Goal: Task Accomplishment & Management: Manage account settings

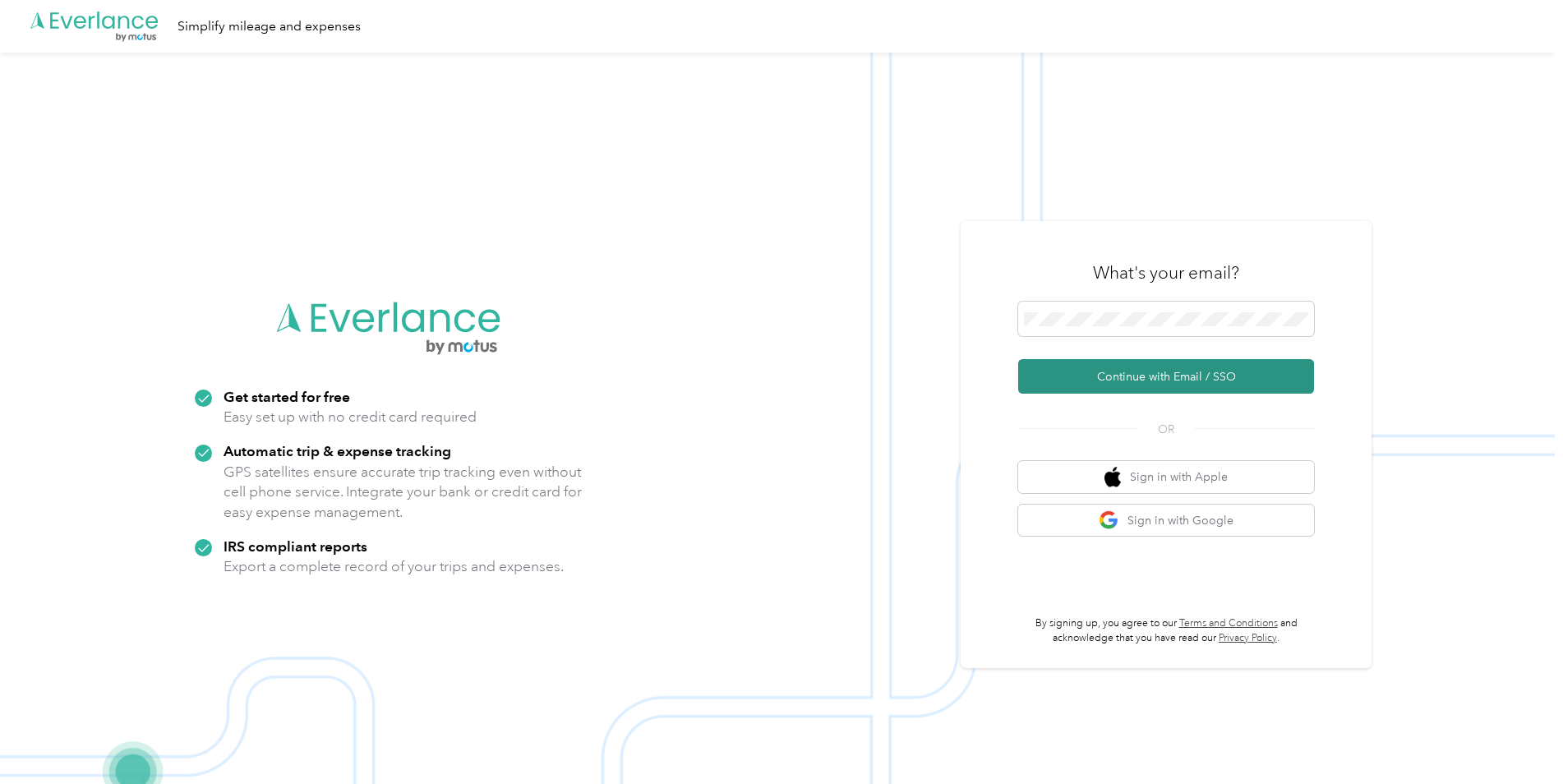
click at [1139, 370] on button "Continue with Email / SSO" at bounding box center [1166, 376] width 296 height 35
click at [1099, 369] on button "Continue with Email / SSO" at bounding box center [1166, 376] width 296 height 35
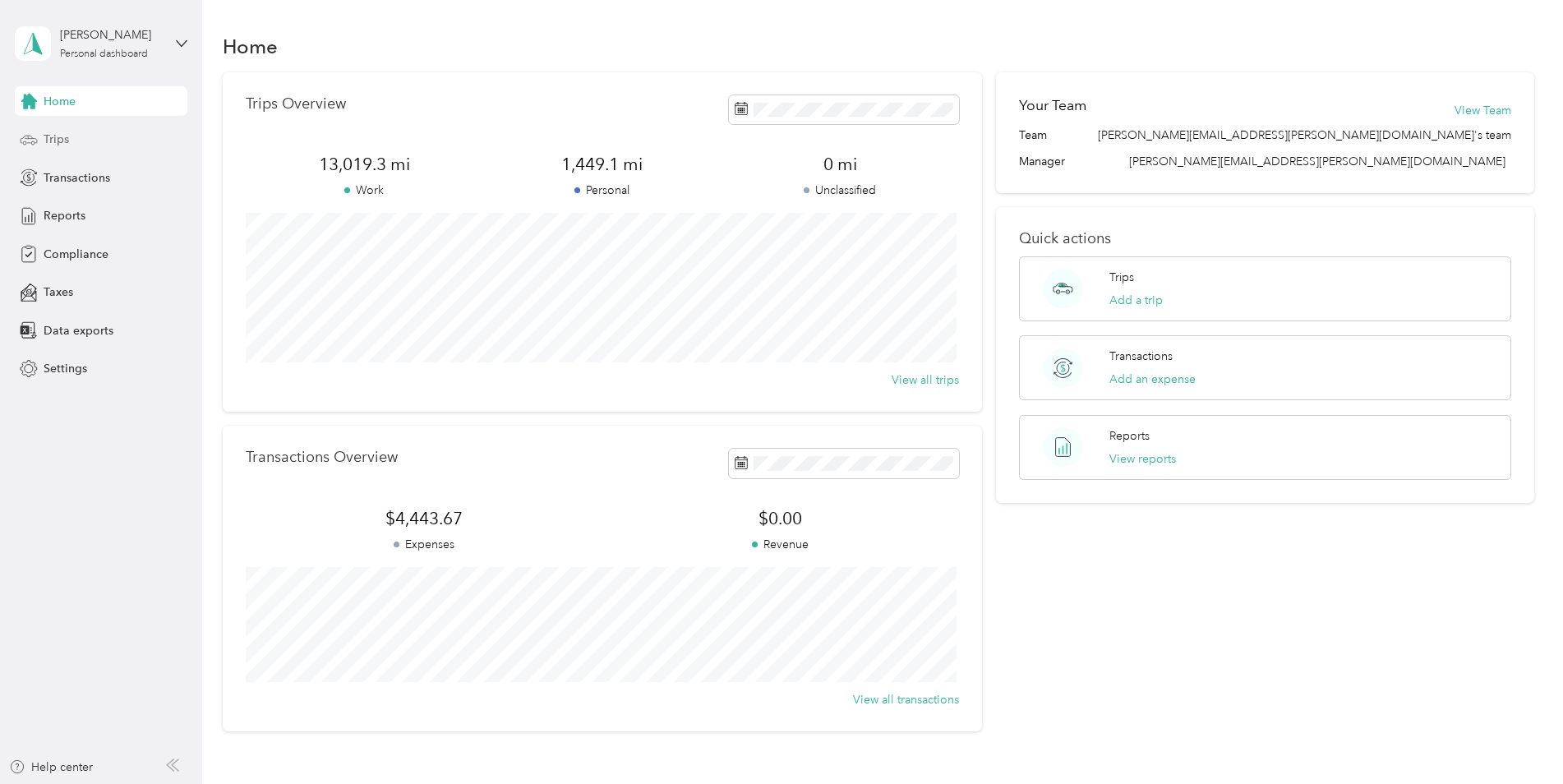
click at [73, 137] on div "Trips" at bounding box center [101, 139] width 173 height 29
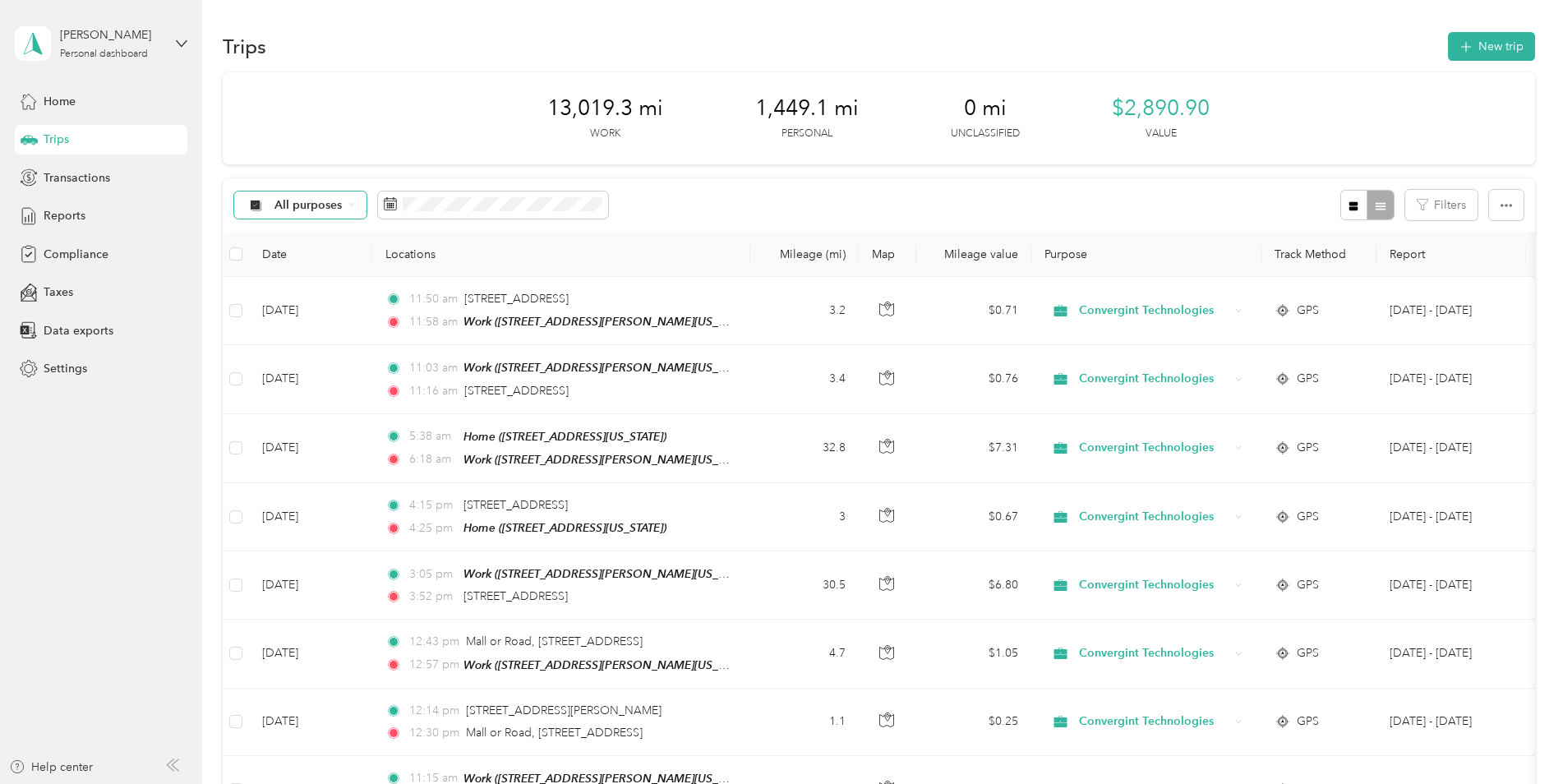
click at [354, 210] on div "All purposes" at bounding box center [300, 206] width 133 height 28
click at [336, 268] on li "Unclassified" at bounding box center [327, 263] width 187 height 28
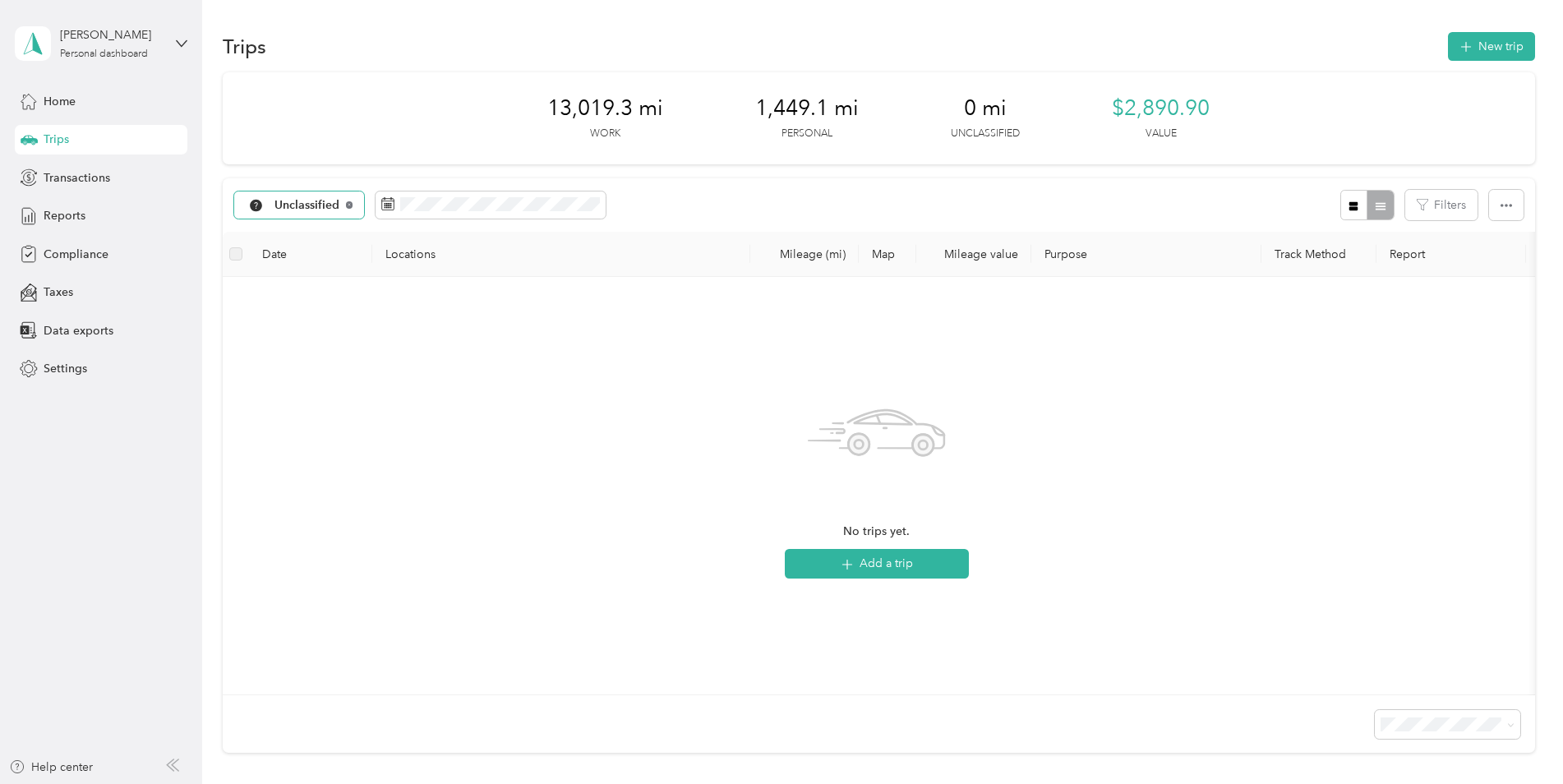
click at [349, 205] on icon at bounding box center [348, 204] width 6 height 6
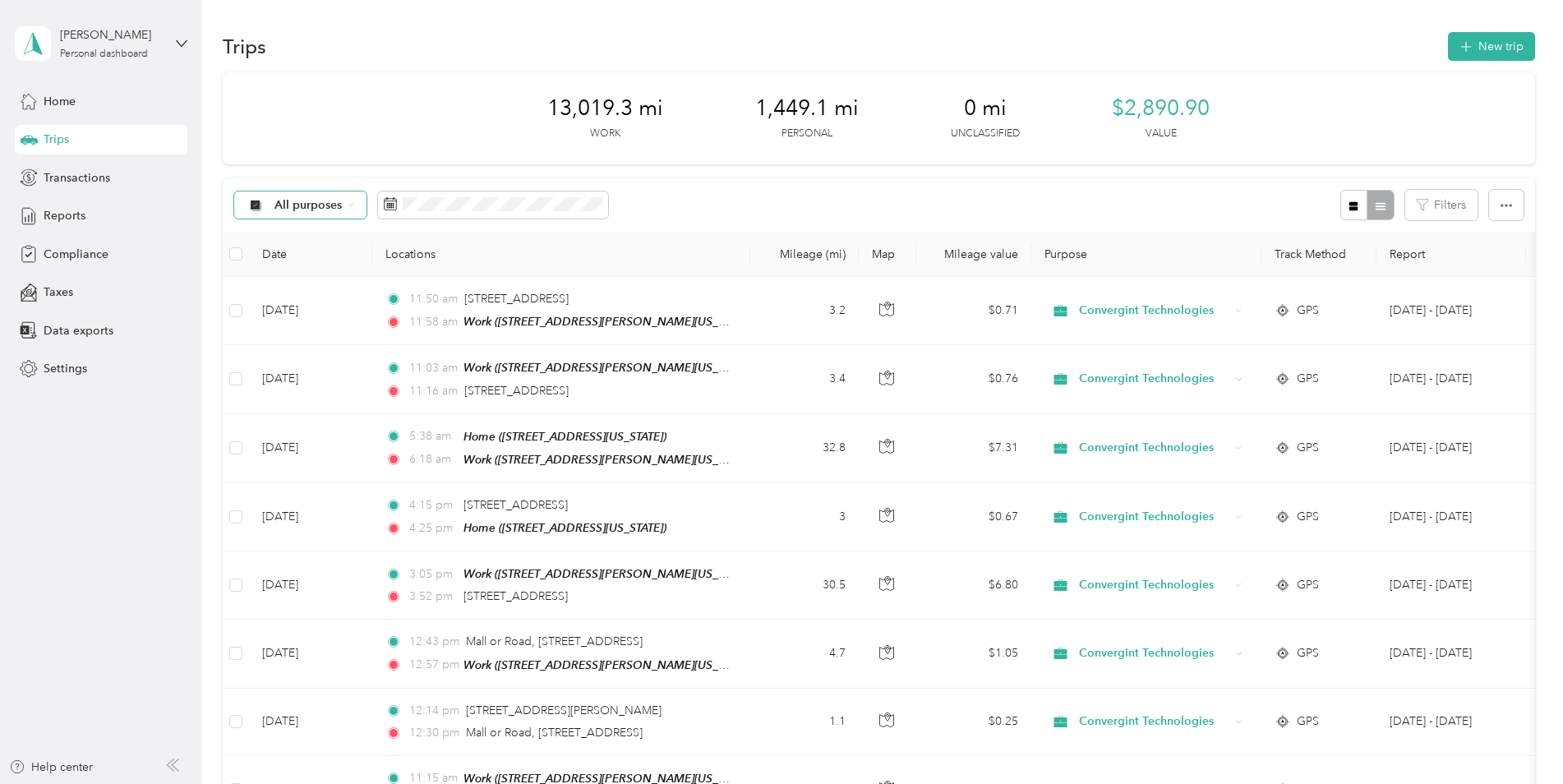
click at [348, 206] on icon at bounding box center [351, 204] width 6 height 6
click at [324, 293] on li "Convergint Technologies" at bounding box center [327, 283] width 187 height 28
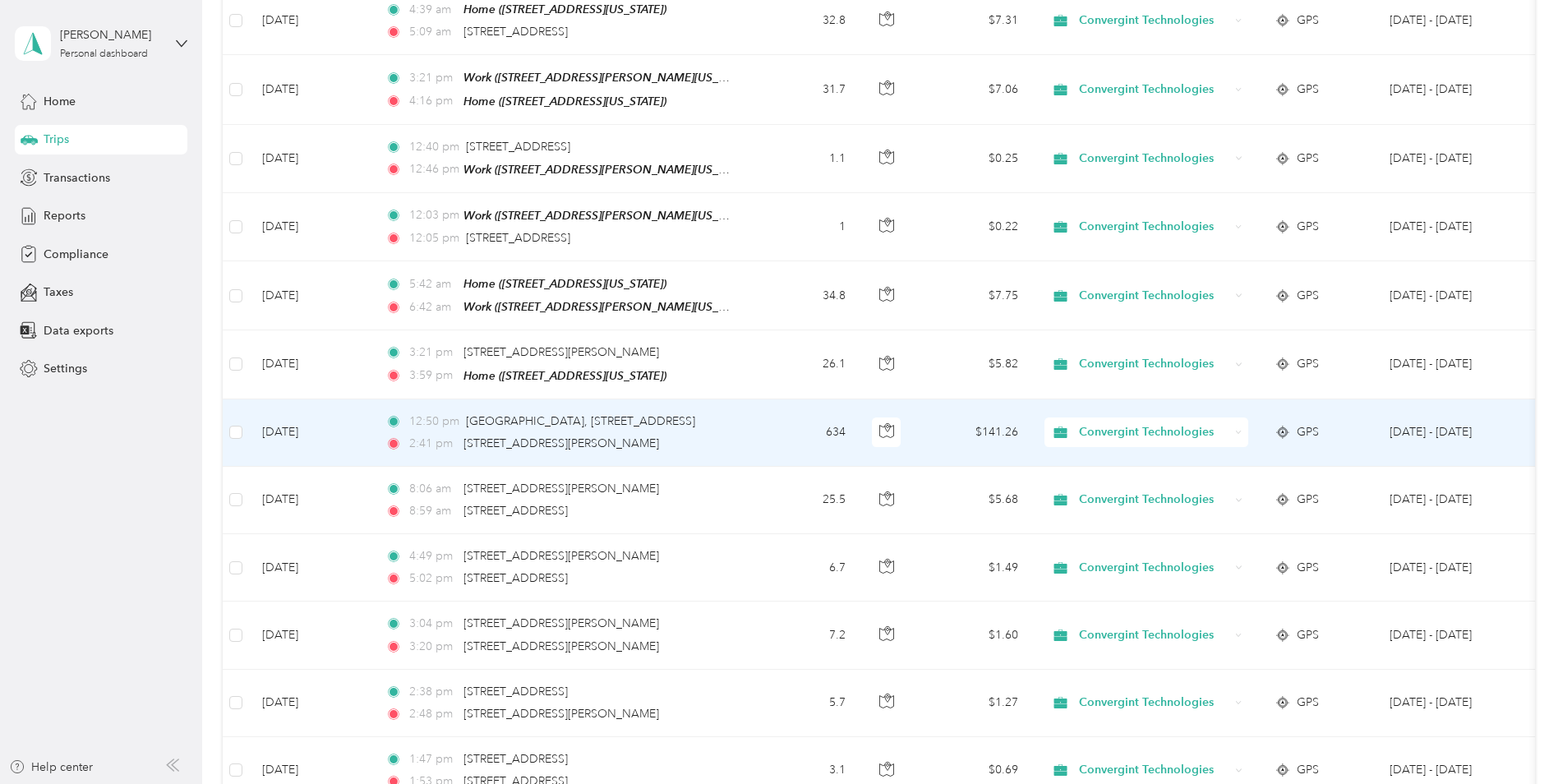
scroll to position [1150, 0]
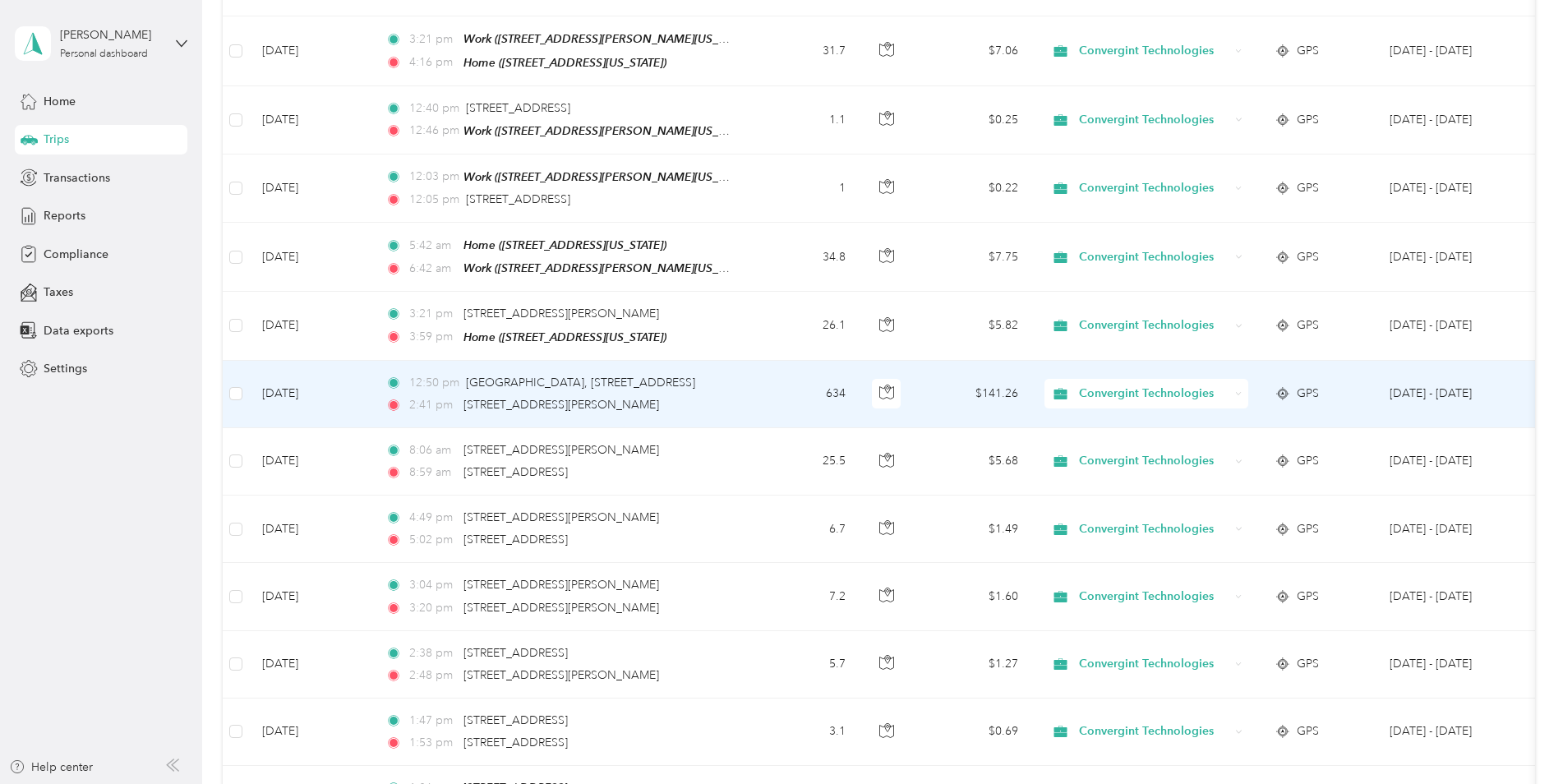
click at [1240, 391] on icon at bounding box center [1239, 394] width 7 height 7
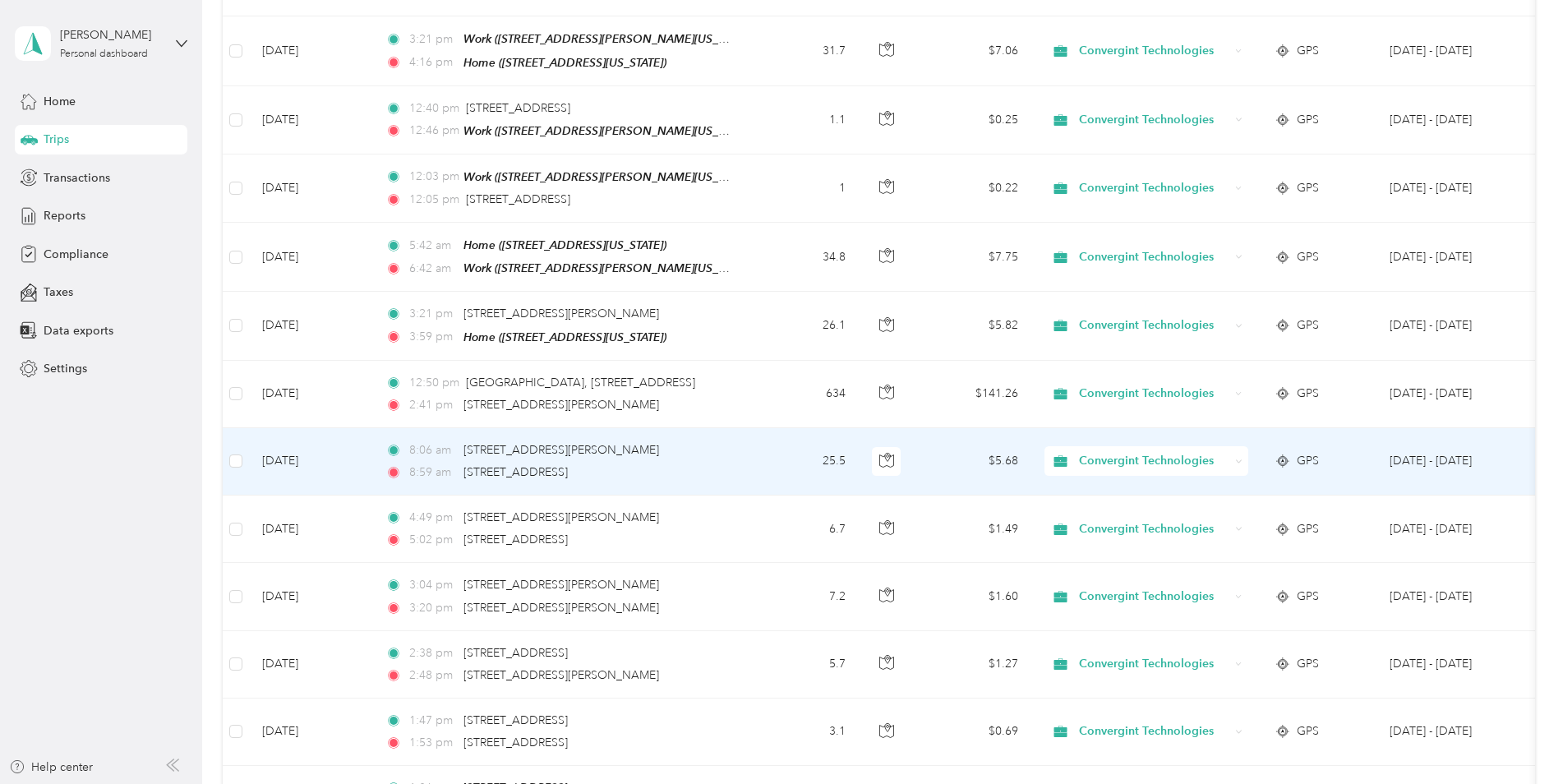
drag, startPoint x: 1136, startPoint y: 434, endPoint x: 1223, endPoint y: 400, distance: 93.4
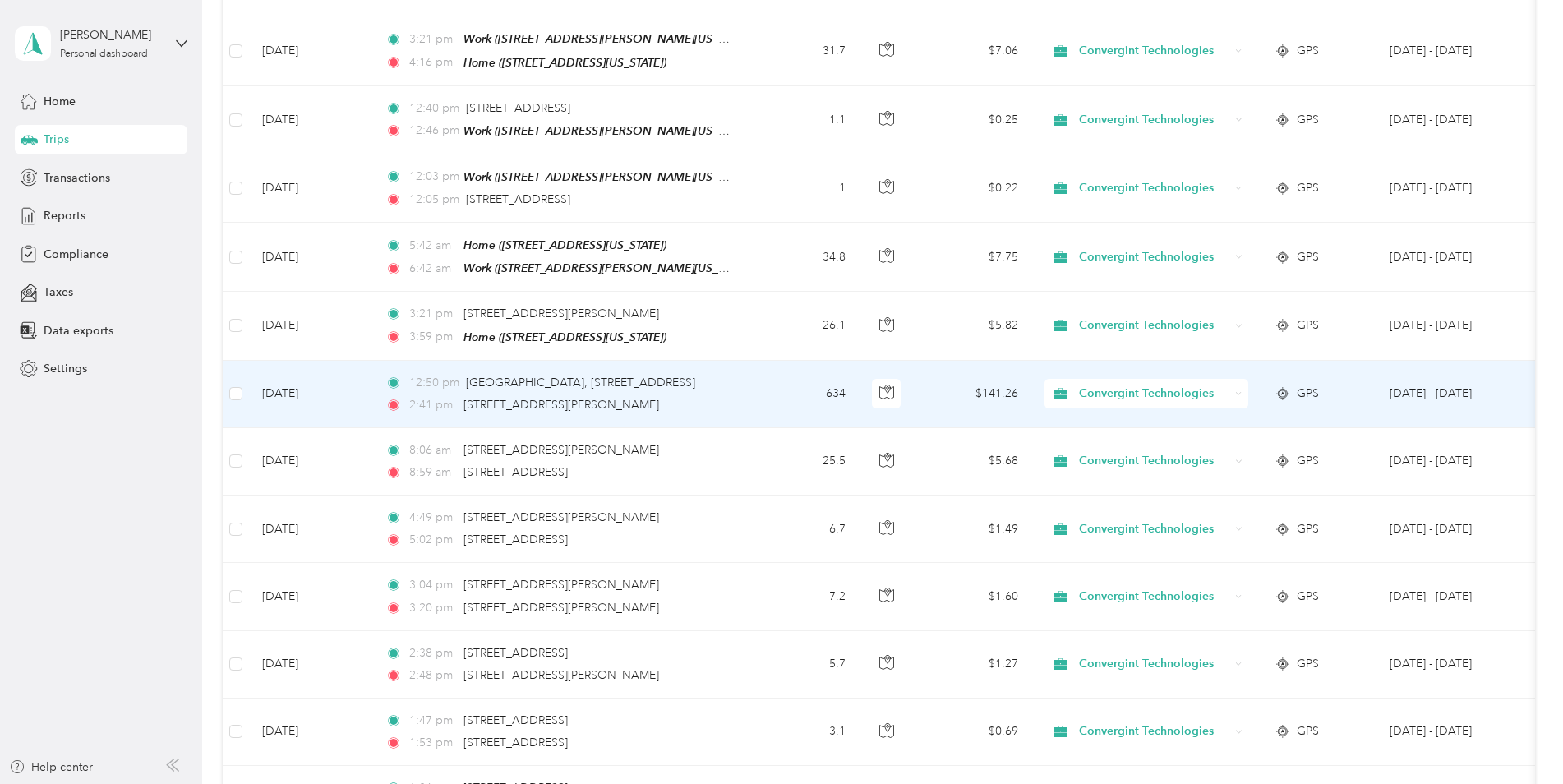
click at [1234, 379] on div "Convergint Technologies" at bounding box center [1147, 393] width 204 height 29
click at [1123, 435] on span "Personal" at bounding box center [1162, 435] width 155 height 17
click at [1241, 391] on icon at bounding box center [1239, 394] width 7 height 7
click at [1124, 432] on span "Personal" at bounding box center [1162, 433] width 155 height 17
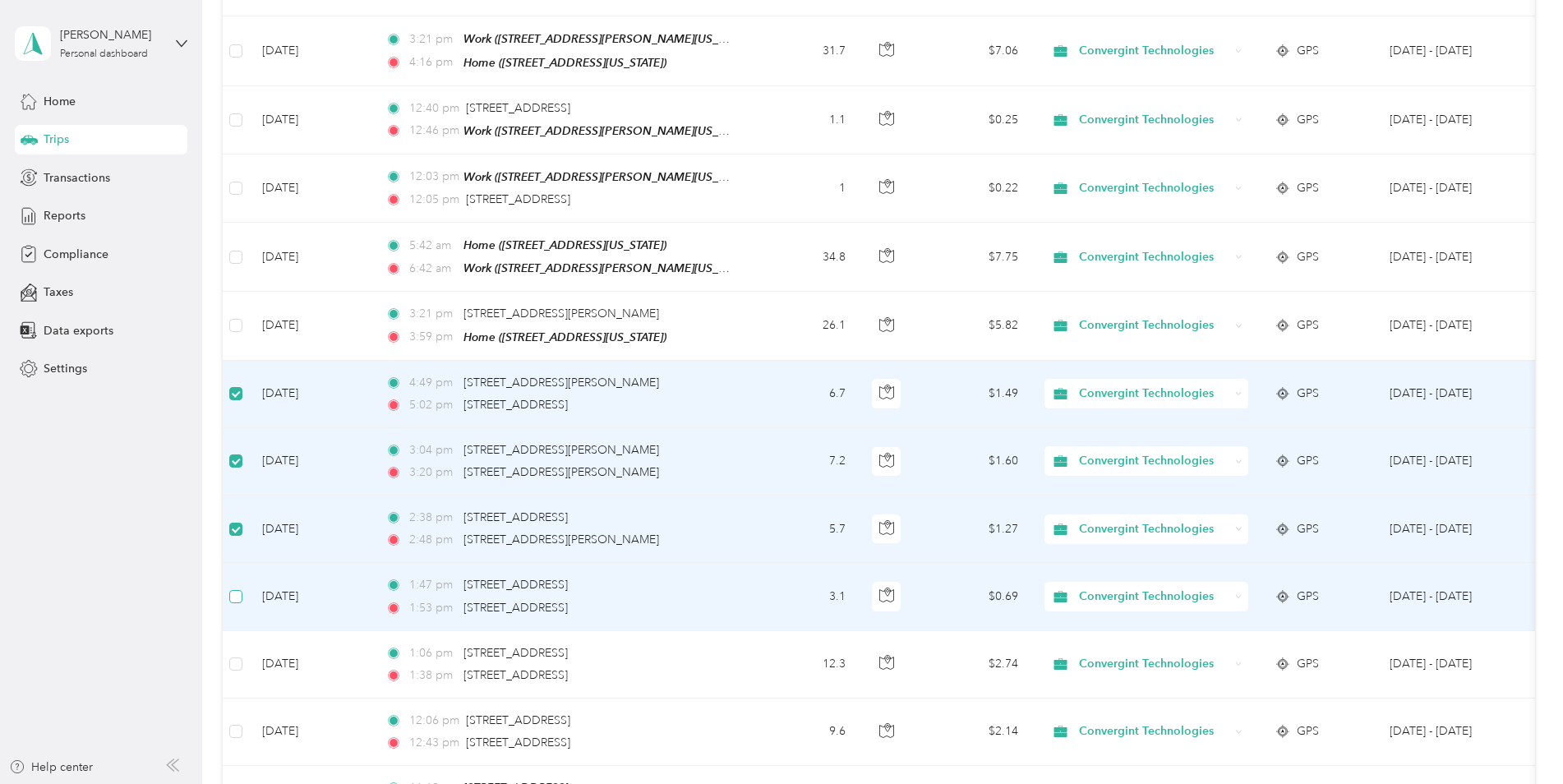
click at [238, 587] on label at bounding box center [236, 596] width 13 height 18
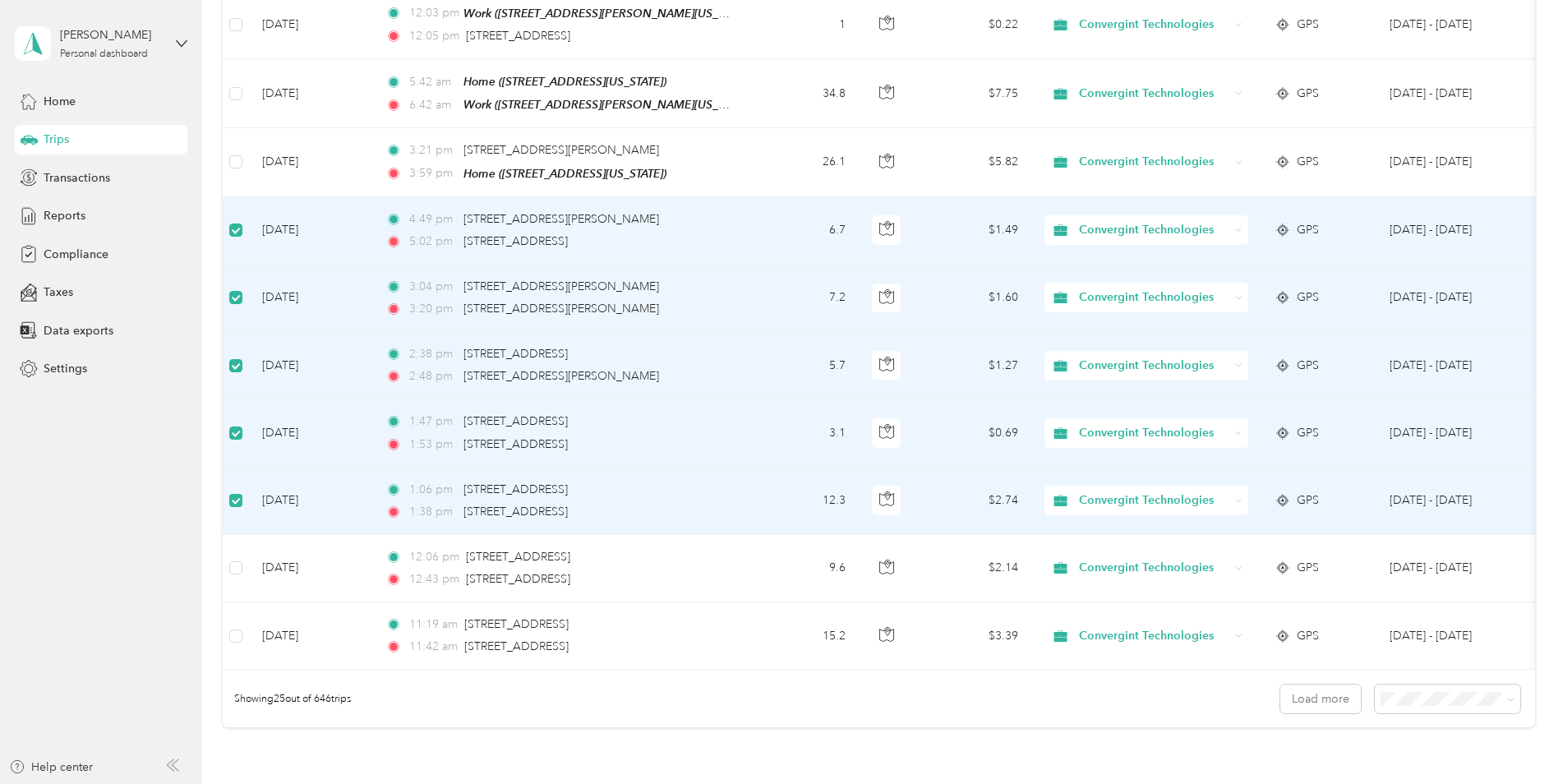
scroll to position [1313, 0]
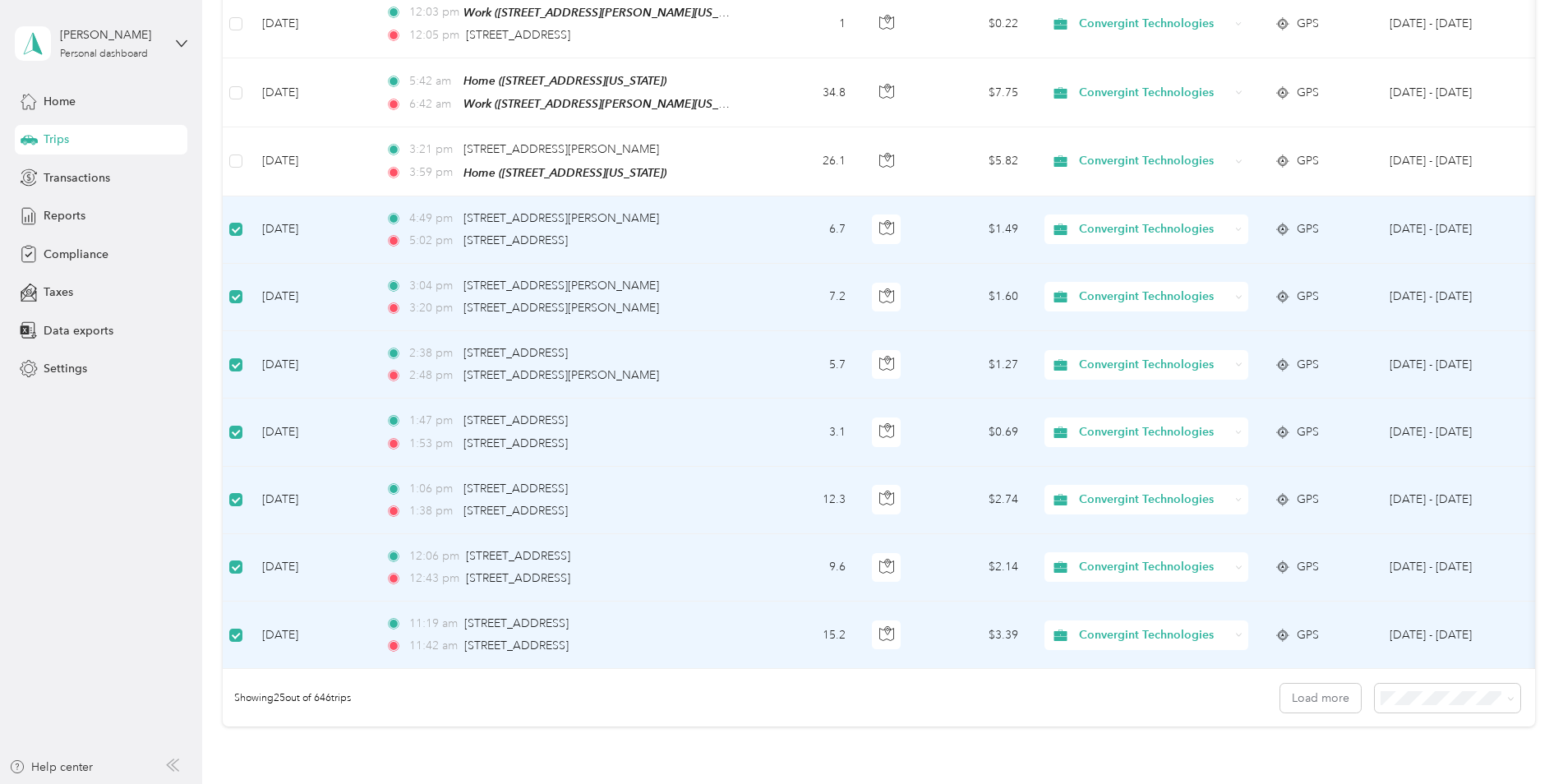
click at [1237, 429] on icon at bounding box center [1239, 432] width 7 height 7
click at [1155, 477] on li "Personal" at bounding box center [1148, 466] width 207 height 28
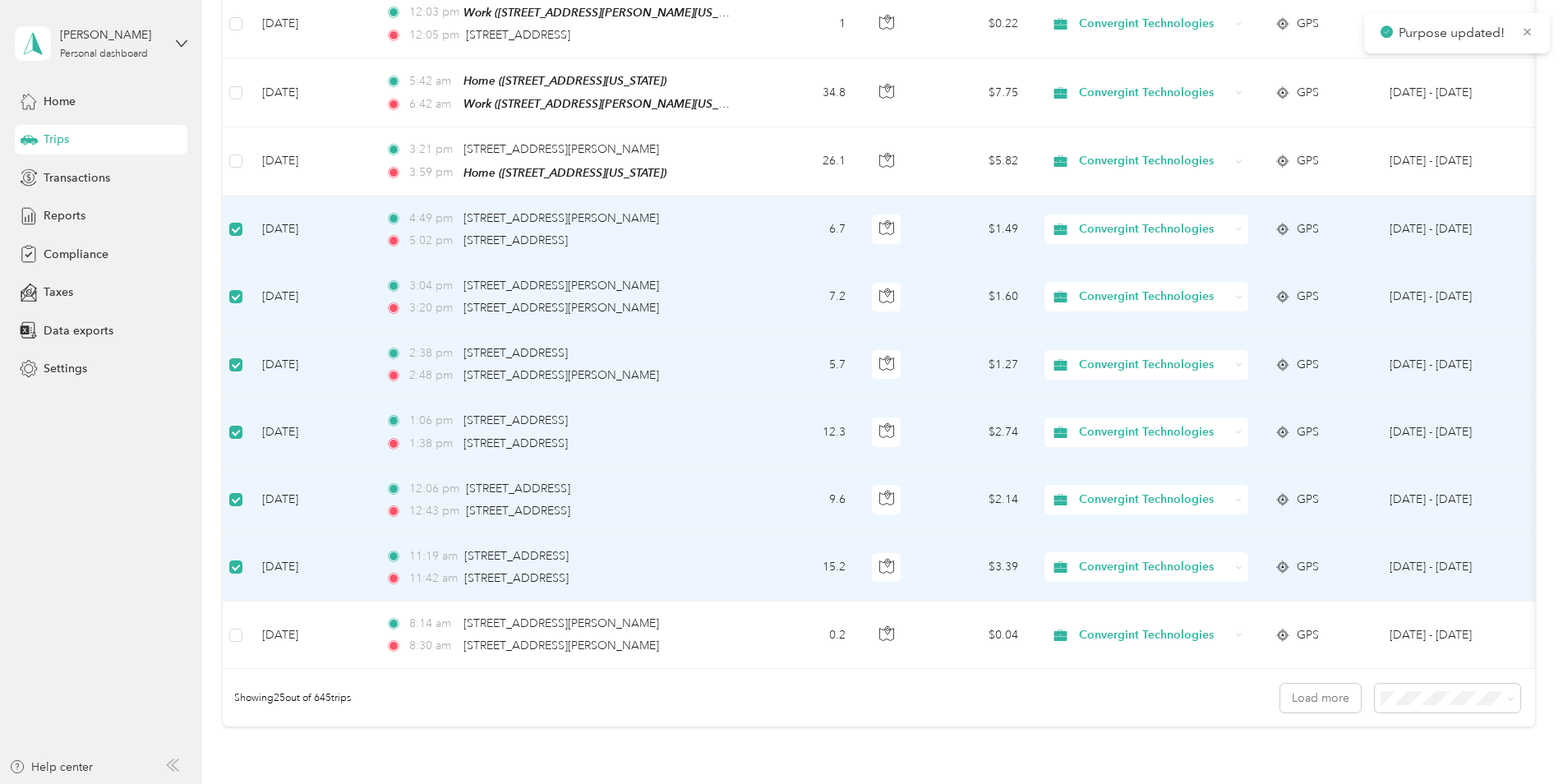
click at [1236, 429] on icon at bounding box center [1239, 432] width 7 height 7
click at [1162, 484] on body "Purpose updated! Michael Leal Personal dashboard Home Trips Transactions Report…" at bounding box center [777, 392] width 1555 height 784
click at [1230, 350] on div "Convergint Technologies" at bounding box center [1147, 364] width 204 height 29
click at [1172, 406] on span "Personal" at bounding box center [1162, 401] width 155 height 17
click at [1233, 282] on div "Convergint Technologies" at bounding box center [1147, 296] width 204 height 29
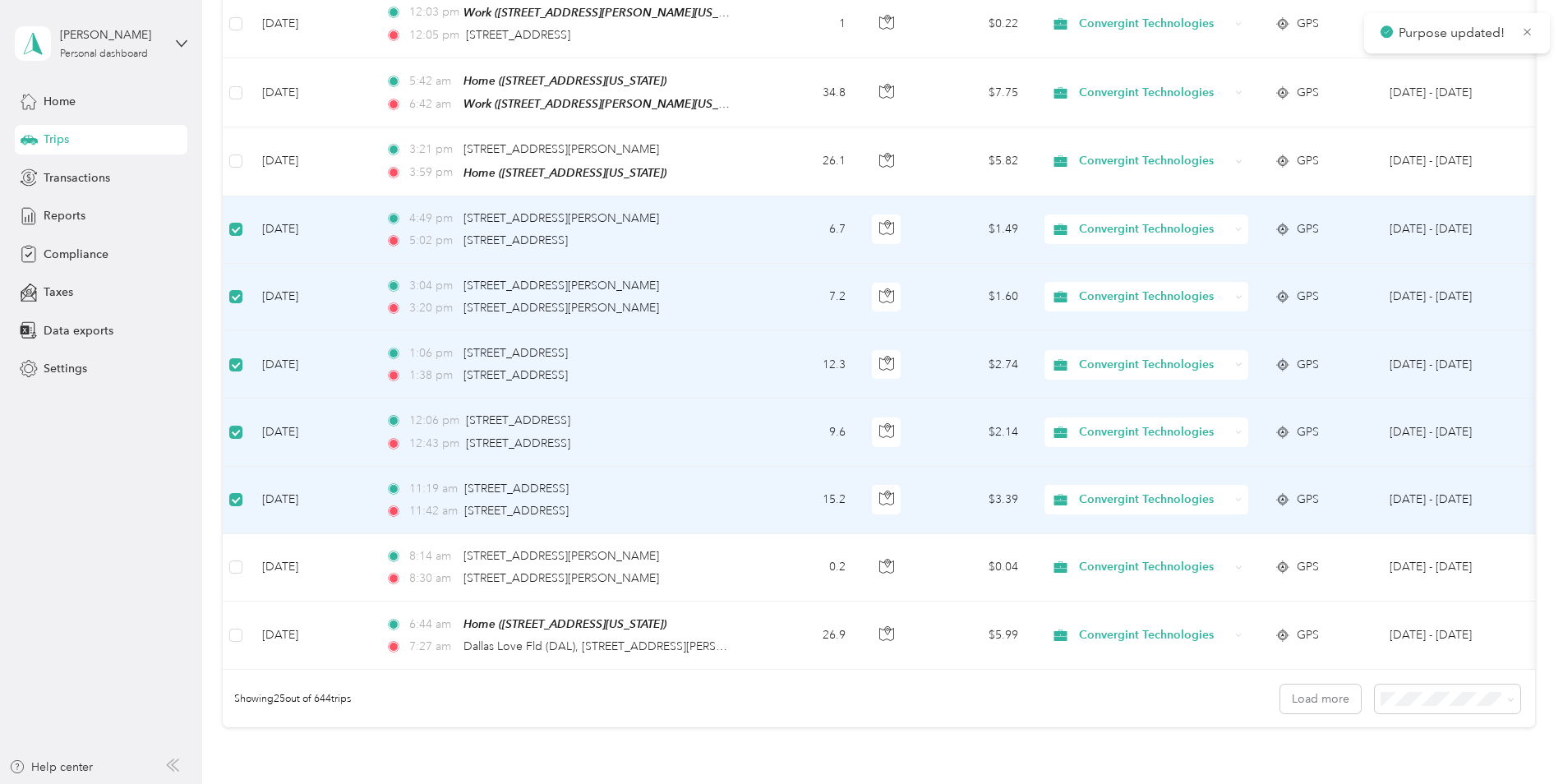
click at [1166, 334] on span "Personal" at bounding box center [1162, 334] width 155 height 17
click at [1230, 221] on span "Convergint Technologies" at bounding box center [1155, 229] width 151 height 18
click at [1125, 280] on li "Personal" at bounding box center [1148, 271] width 207 height 28
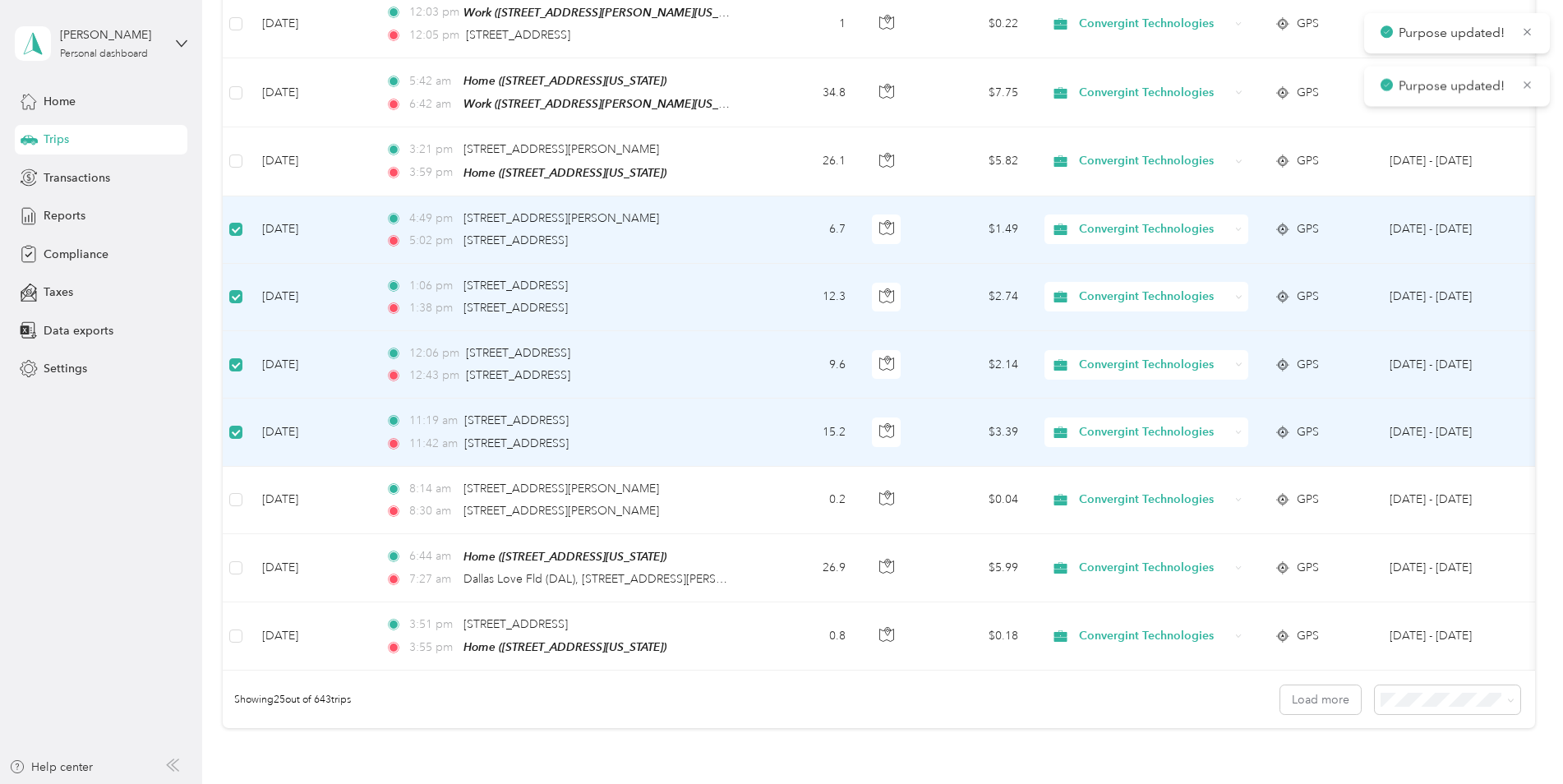
click at [1230, 221] on span "Convergint Technologies" at bounding box center [1155, 229] width 151 height 18
drag, startPoint x: 1139, startPoint y: 267, endPoint x: 1201, endPoint y: 240, distance: 67.6
click at [1144, 267] on span "Personal" at bounding box center [1162, 269] width 155 height 17
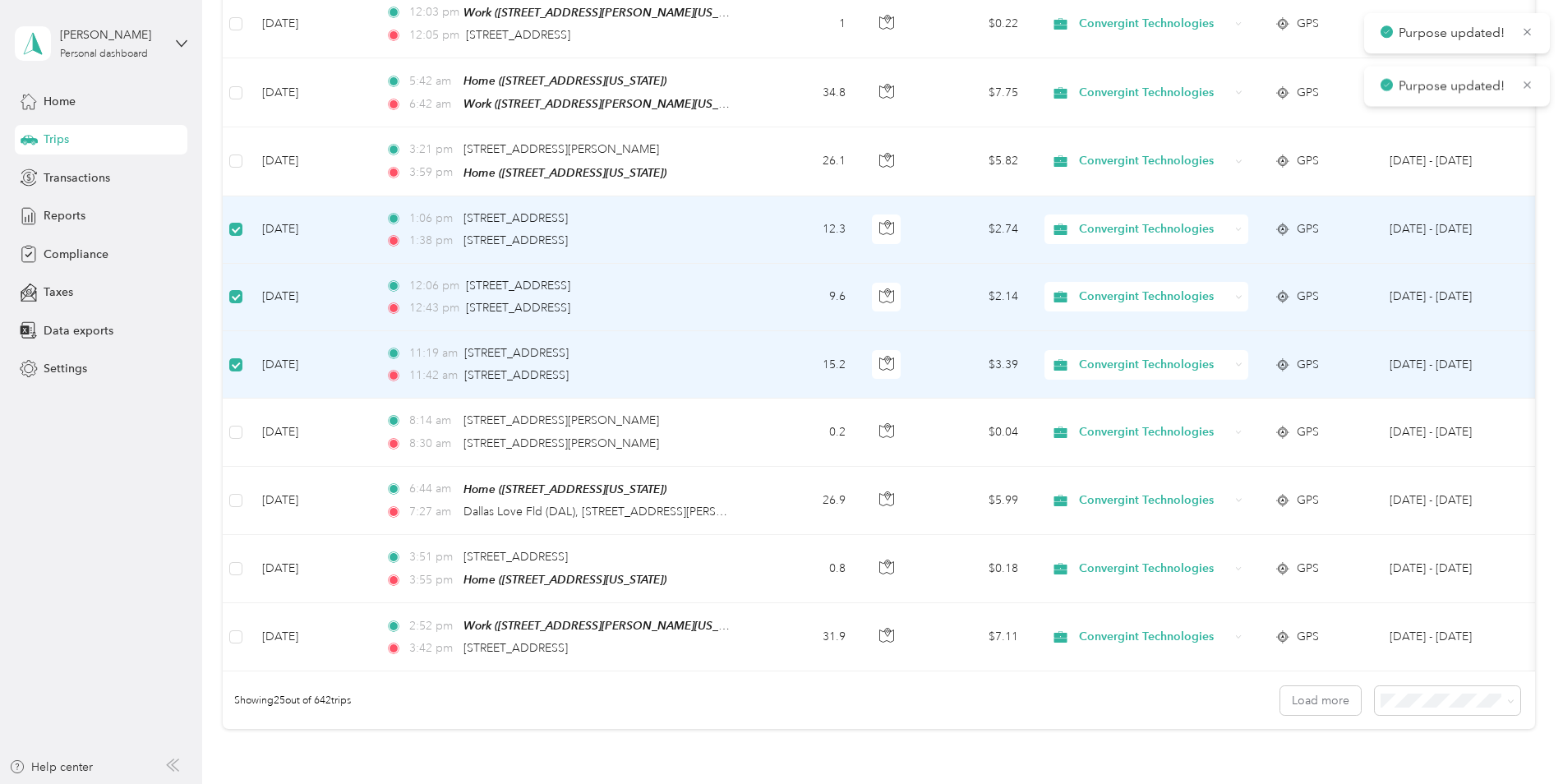
click at [1238, 228] on icon at bounding box center [1240, 229] width 5 height 3
click at [1133, 265] on span "Personal" at bounding box center [1162, 265] width 155 height 17
click at [1240, 228] on icon at bounding box center [1240, 229] width 5 height 3
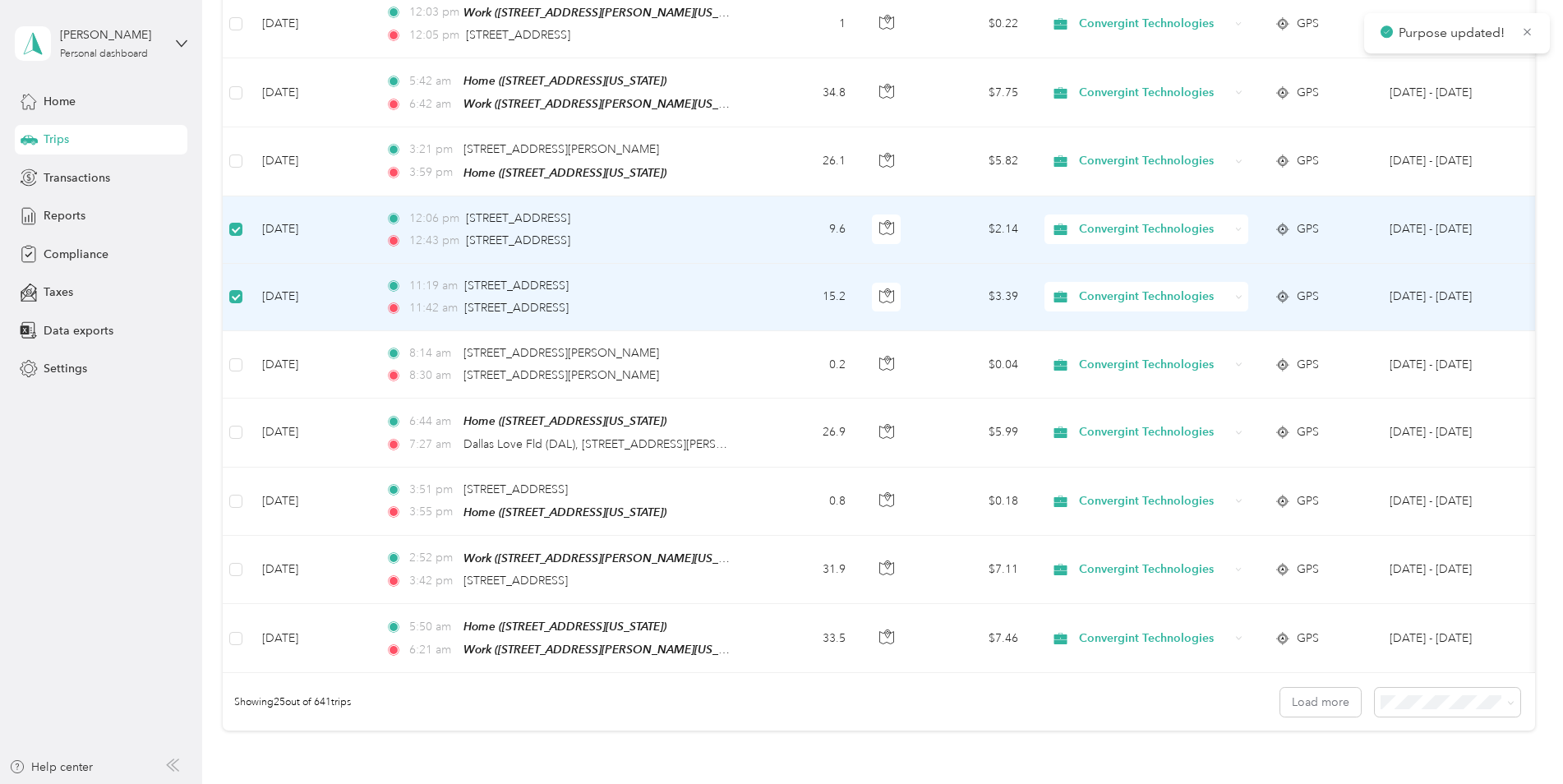
click at [1125, 282] on div "Convergint Technologies" at bounding box center [1147, 296] width 204 height 29
click at [1233, 214] on div "Convergint Technologies" at bounding box center [1147, 229] width 204 height 29
click at [1137, 261] on li "Personal" at bounding box center [1148, 271] width 207 height 28
click at [1232, 214] on div "Convergint Technologies" at bounding box center [1147, 229] width 204 height 29
click at [1159, 266] on span "Personal" at bounding box center [1162, 262] width 155 height 17
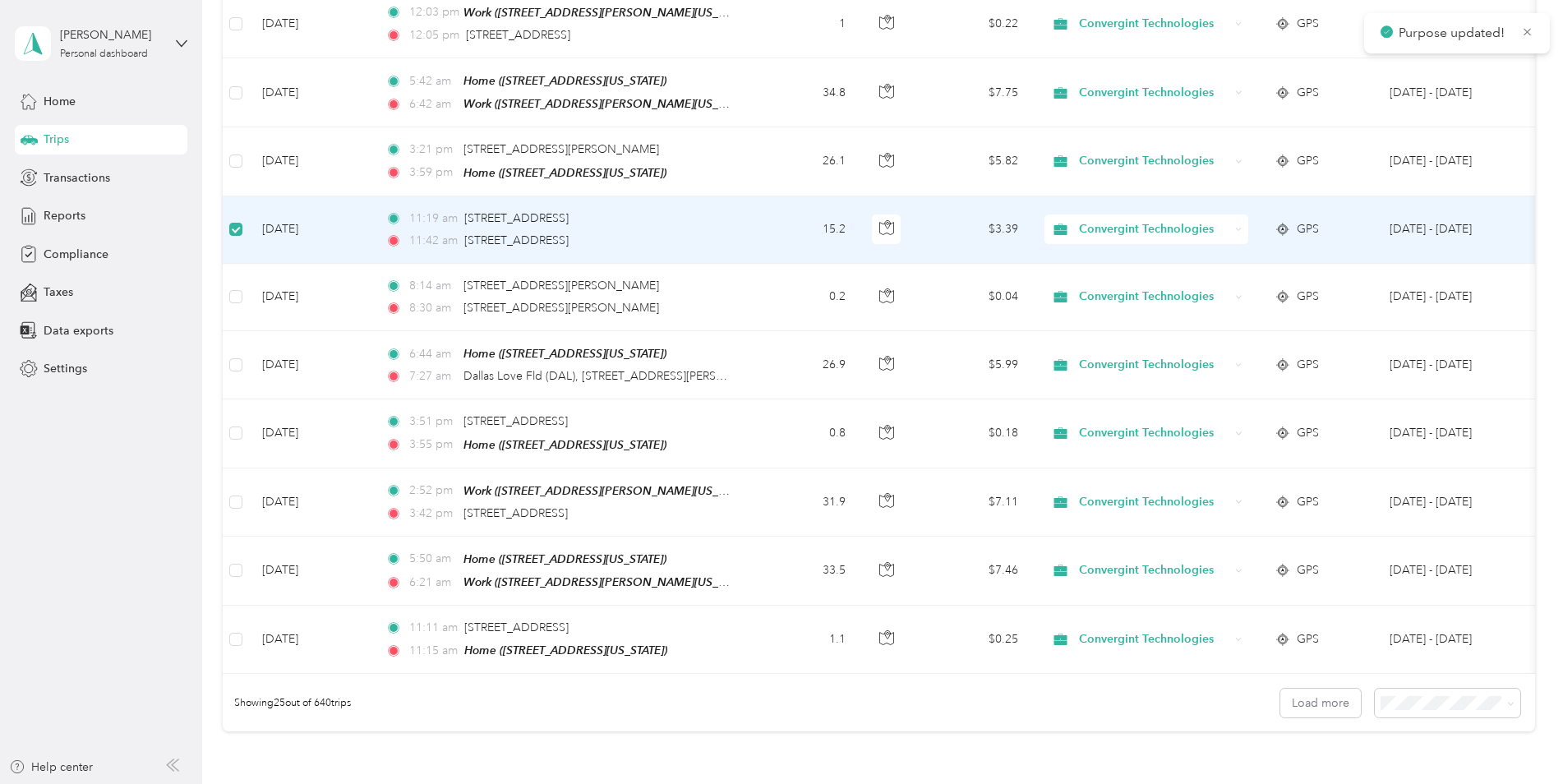
click at [1230, 214] on div "Convergint Technologies" at bounding box center [1147, 229] width 204 height 29
click at [1169, 267] on span "Personal" at bounding box center [1162, 268] width 155 height 17
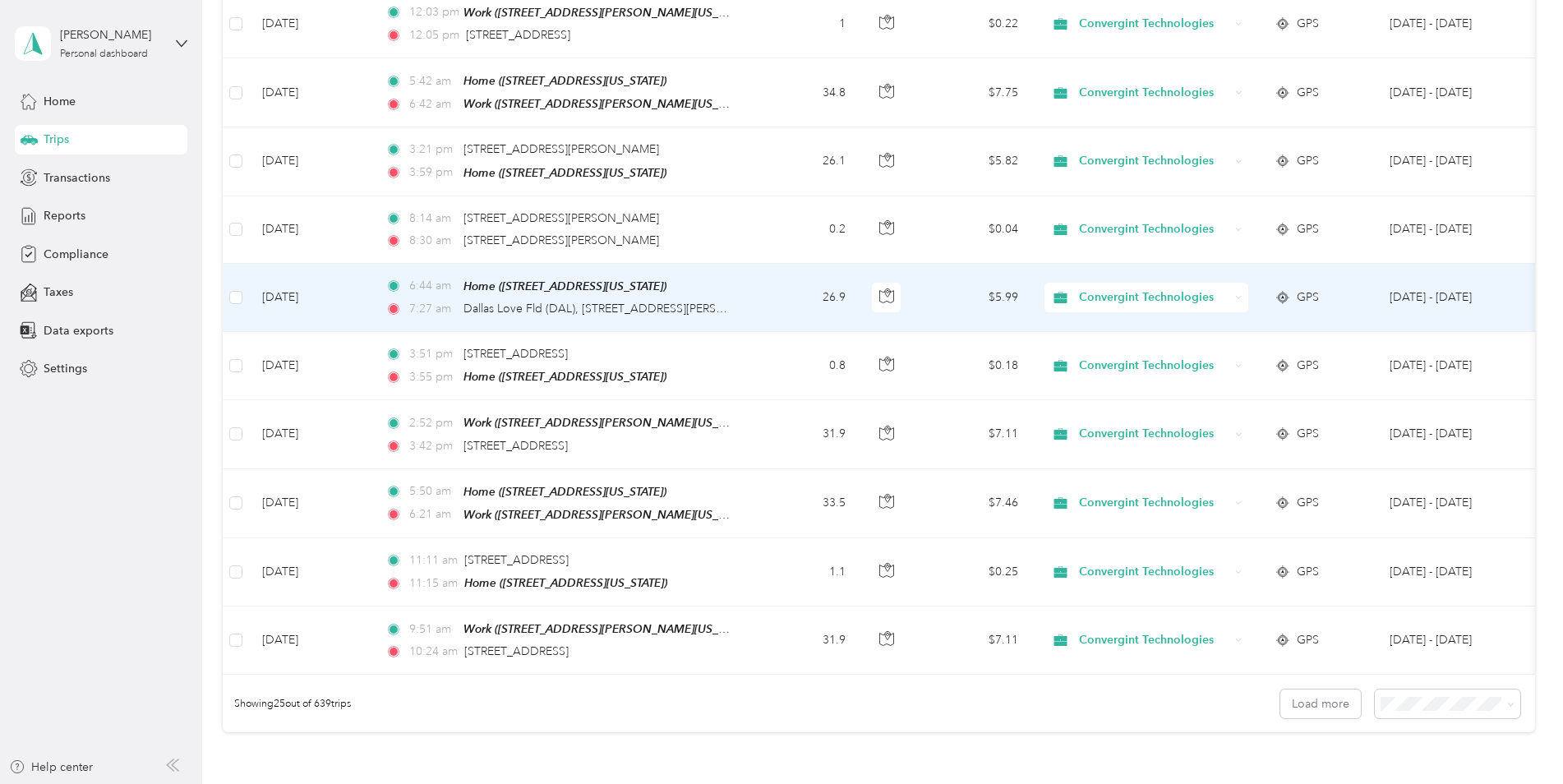
click at [1239, 294] on icon at bounding box center [1239, 298] width 7 height 7
click at [1194, 339] on li "Personal" at bounding box center [1148, 338] width 207 height 28
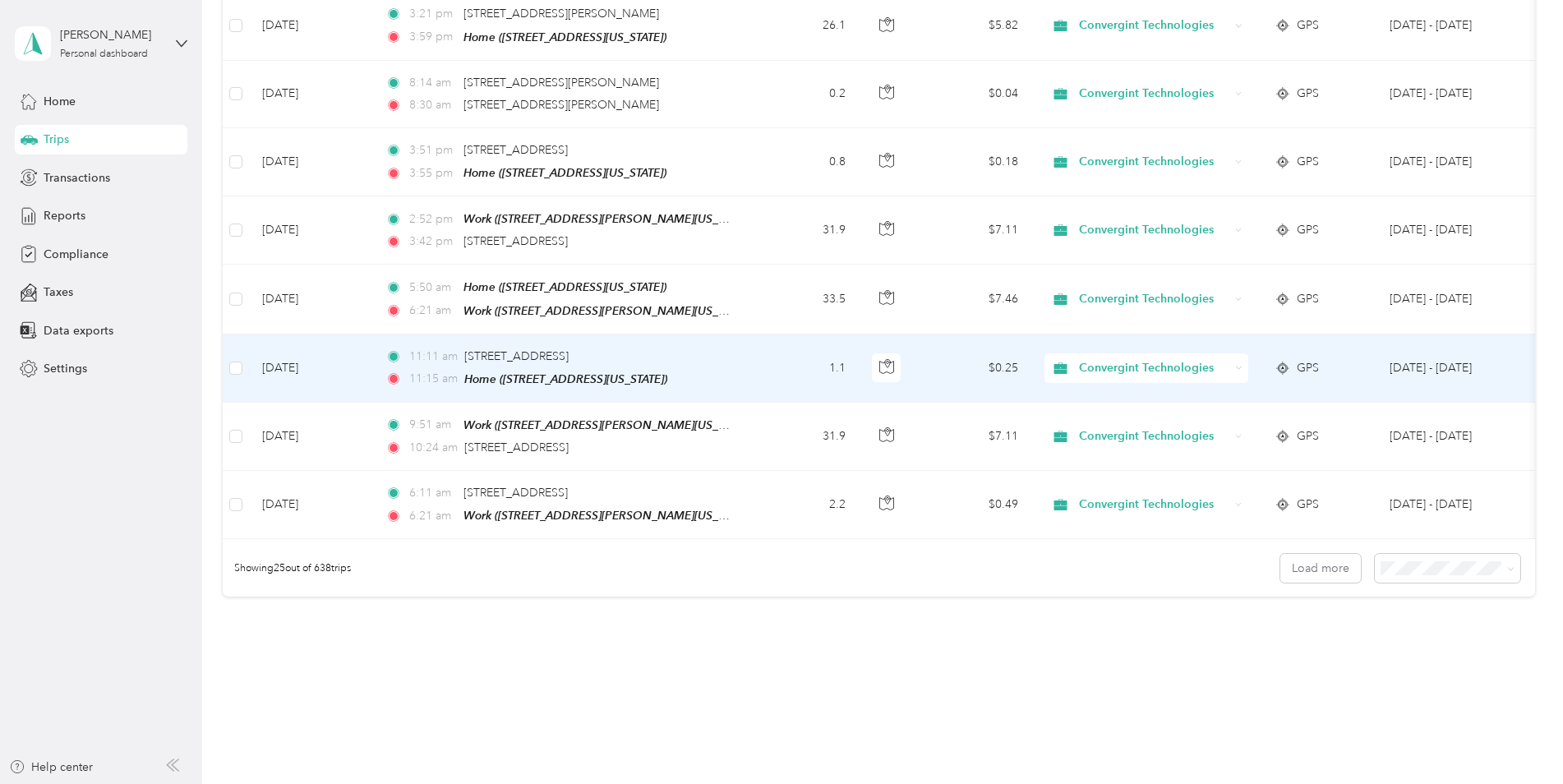
scroll to position [1478, 0]
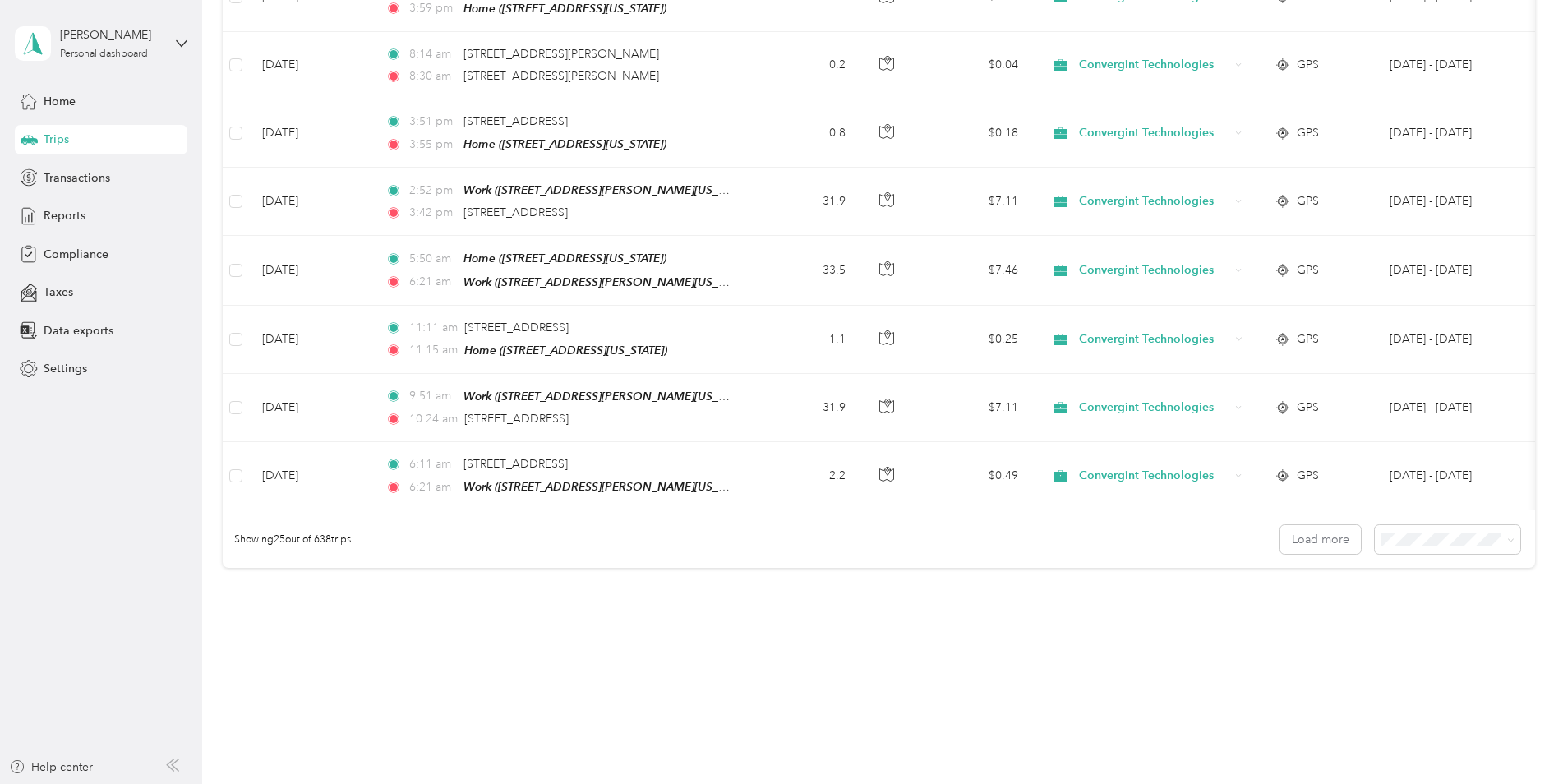
click at [1419, 613] on span "100 per load" at bounding box center [1416, 617] width 67 height 14
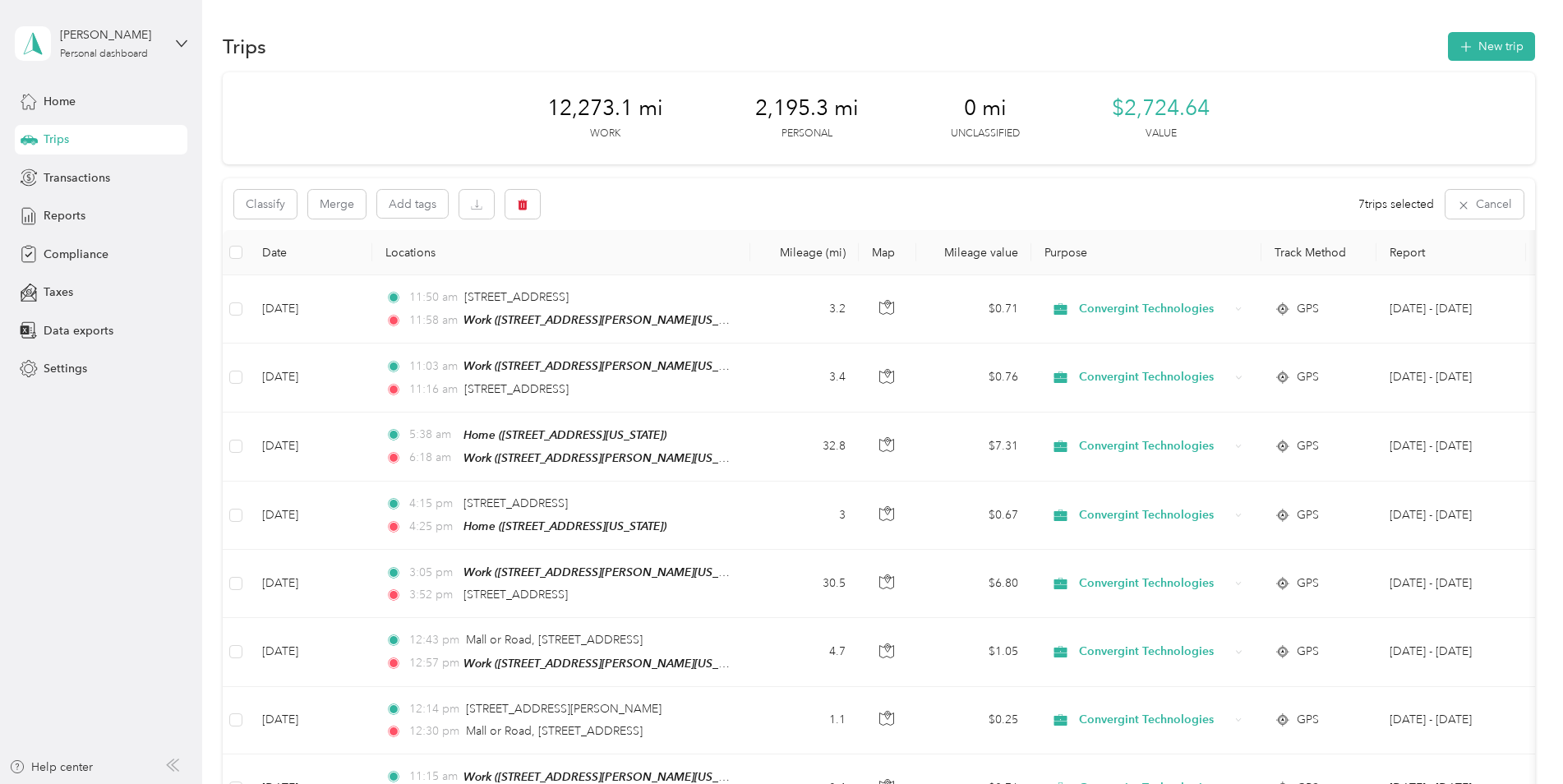
click at [277, 255] on th "Date" at bounding box center [310, 252] width 123 height 45
click at [278, 252] on th "Date" at bounding box center [310, 252] width 123 height 45
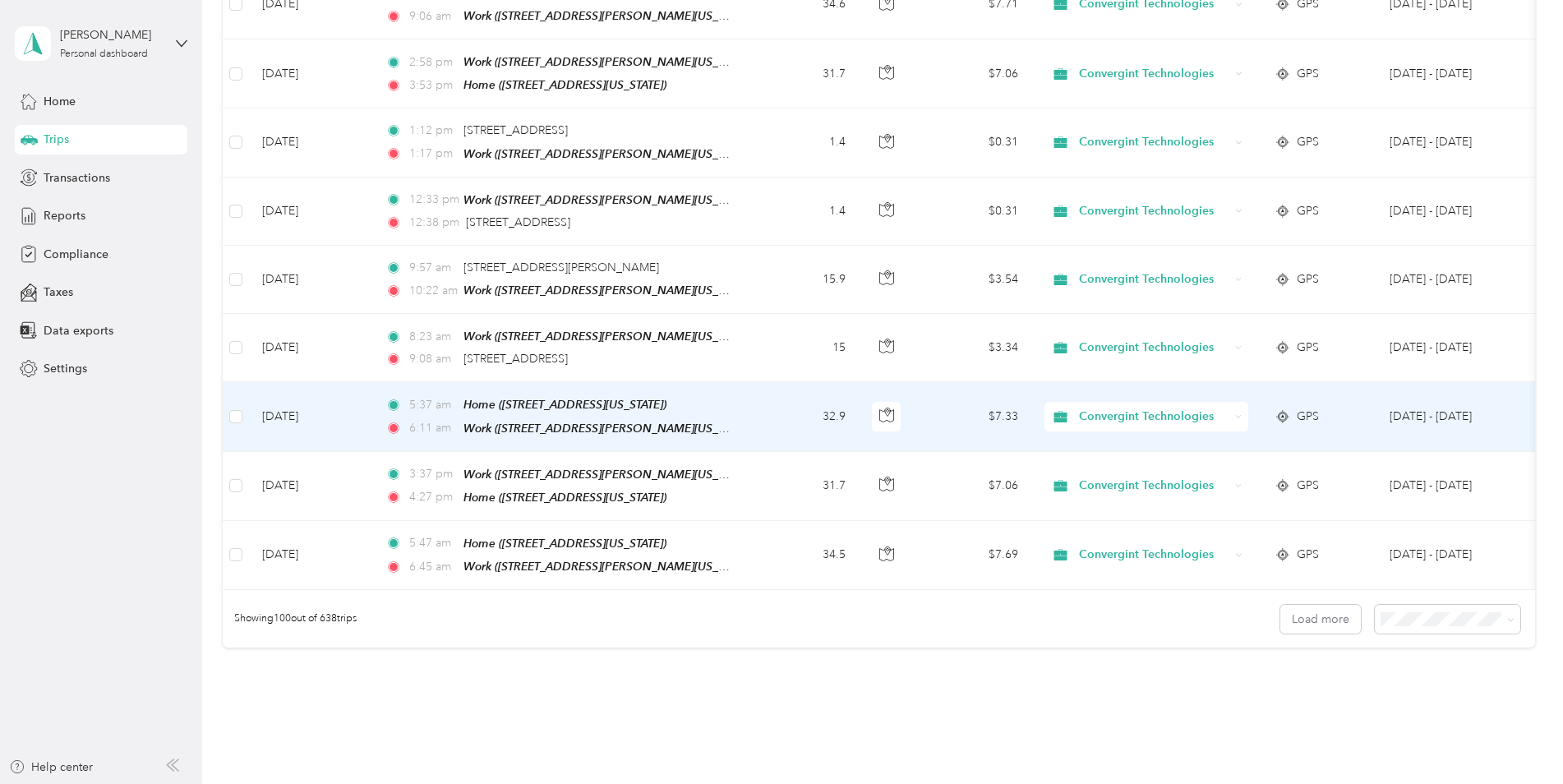
scroll to position [6547, 0]
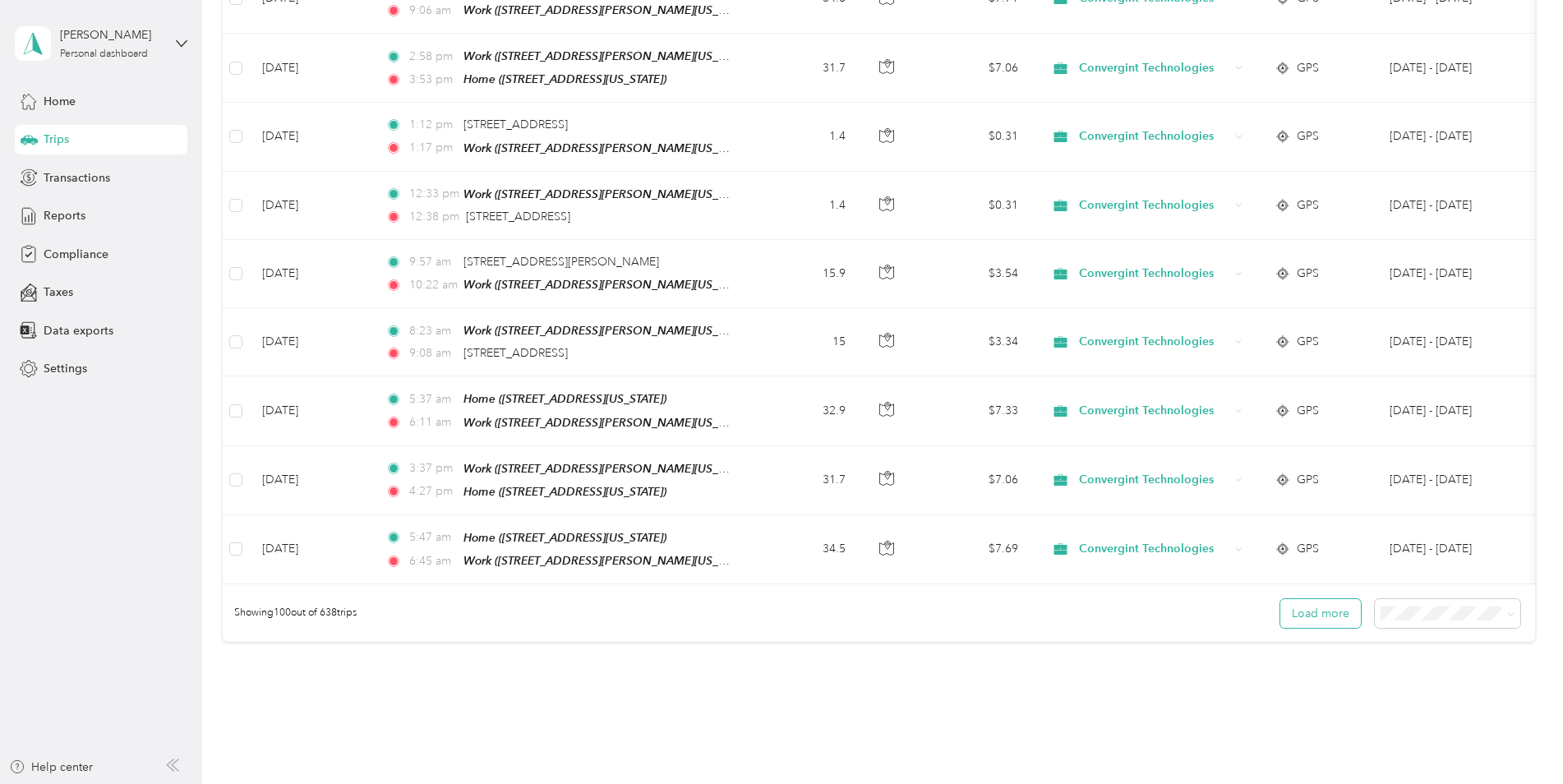
click at [1318, 599] on button "Load more" at bounding box center [1320, 613] width 81 height 28
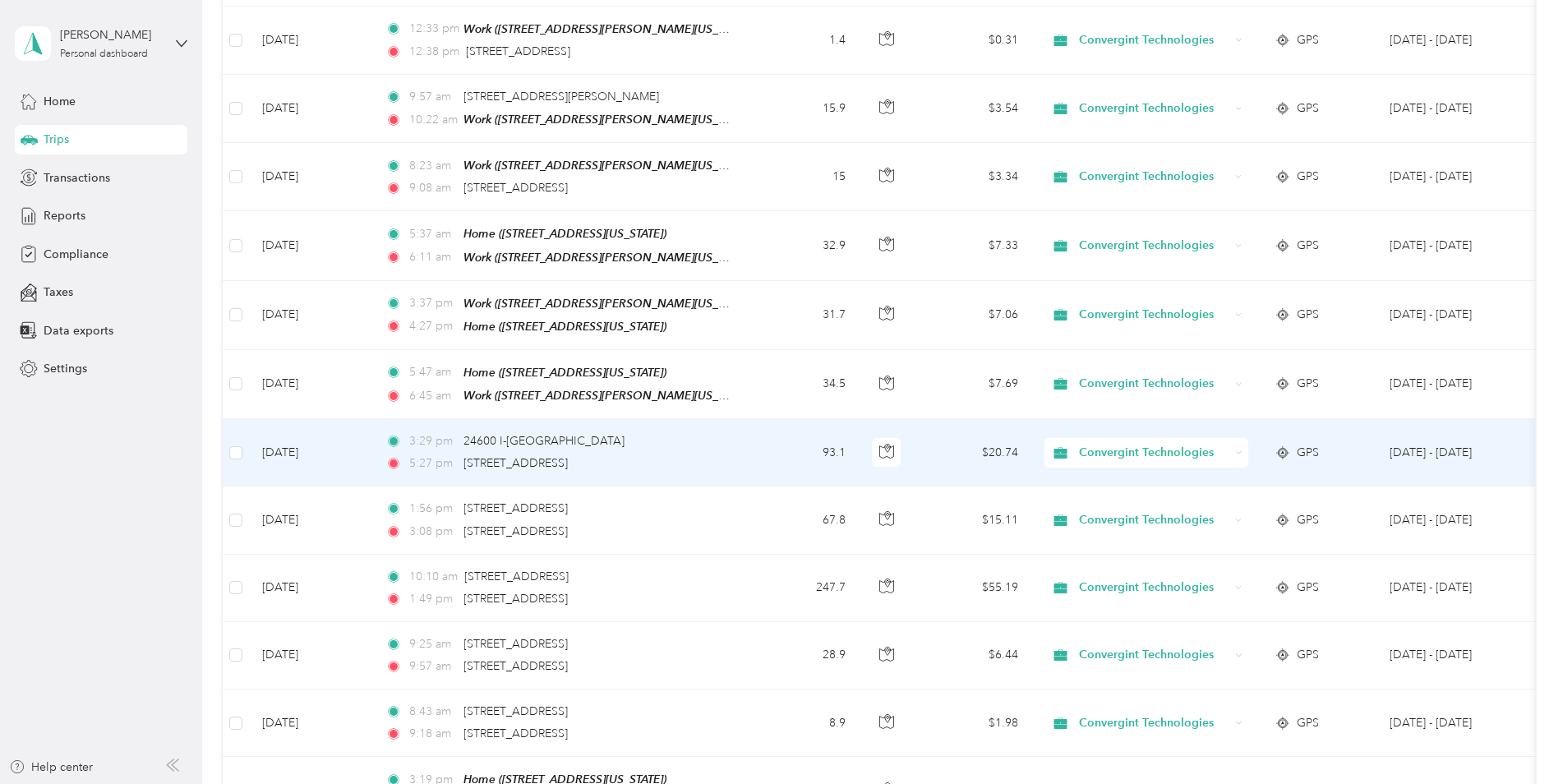
scroll to position [6793, 0]
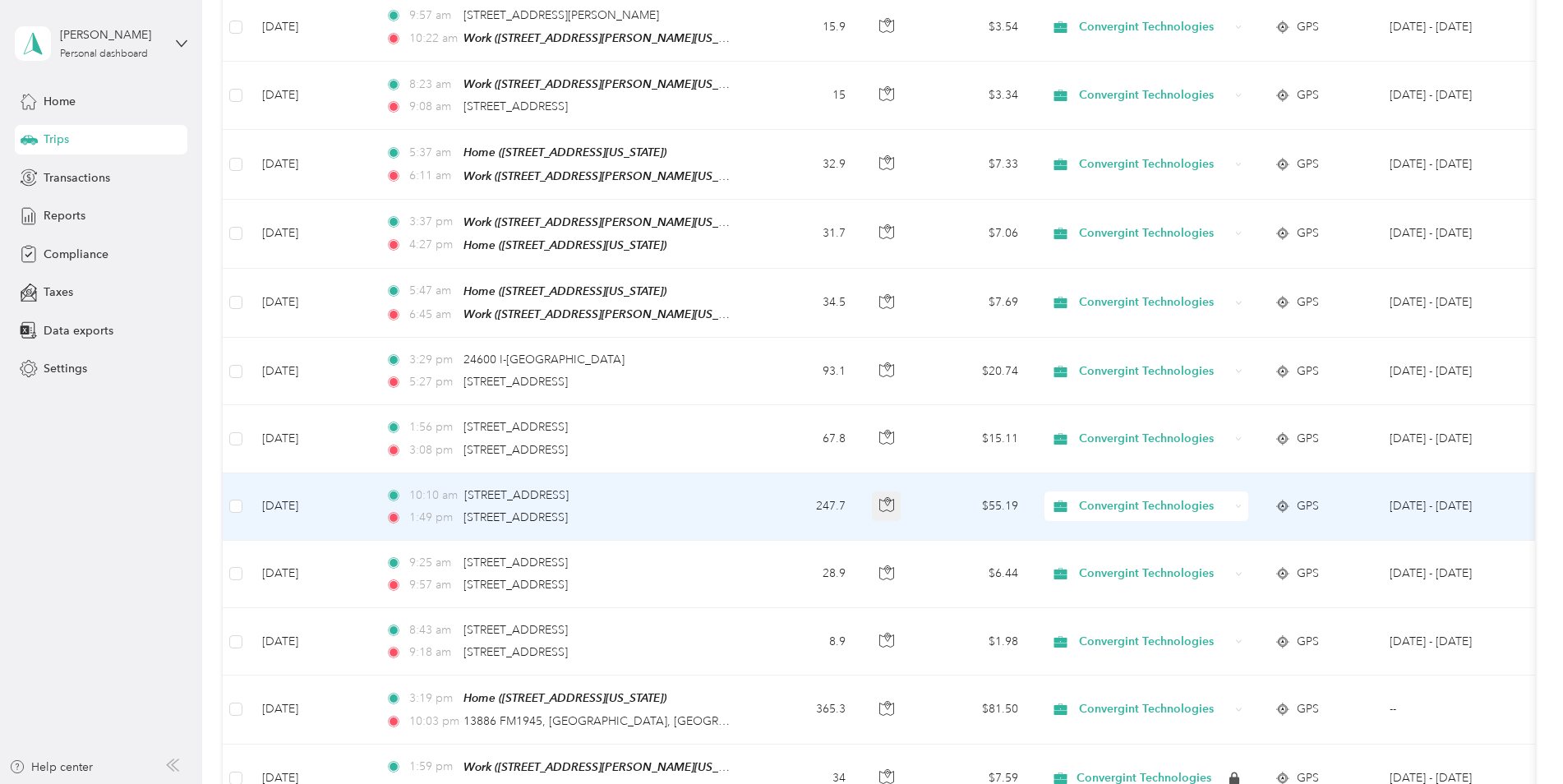
click at [890, 497] on icon "button" at bounding box center [886, 504] width 15 height 15
click at [1235, 503] on icon at bounding box center [1239, 507] width 7 height 7
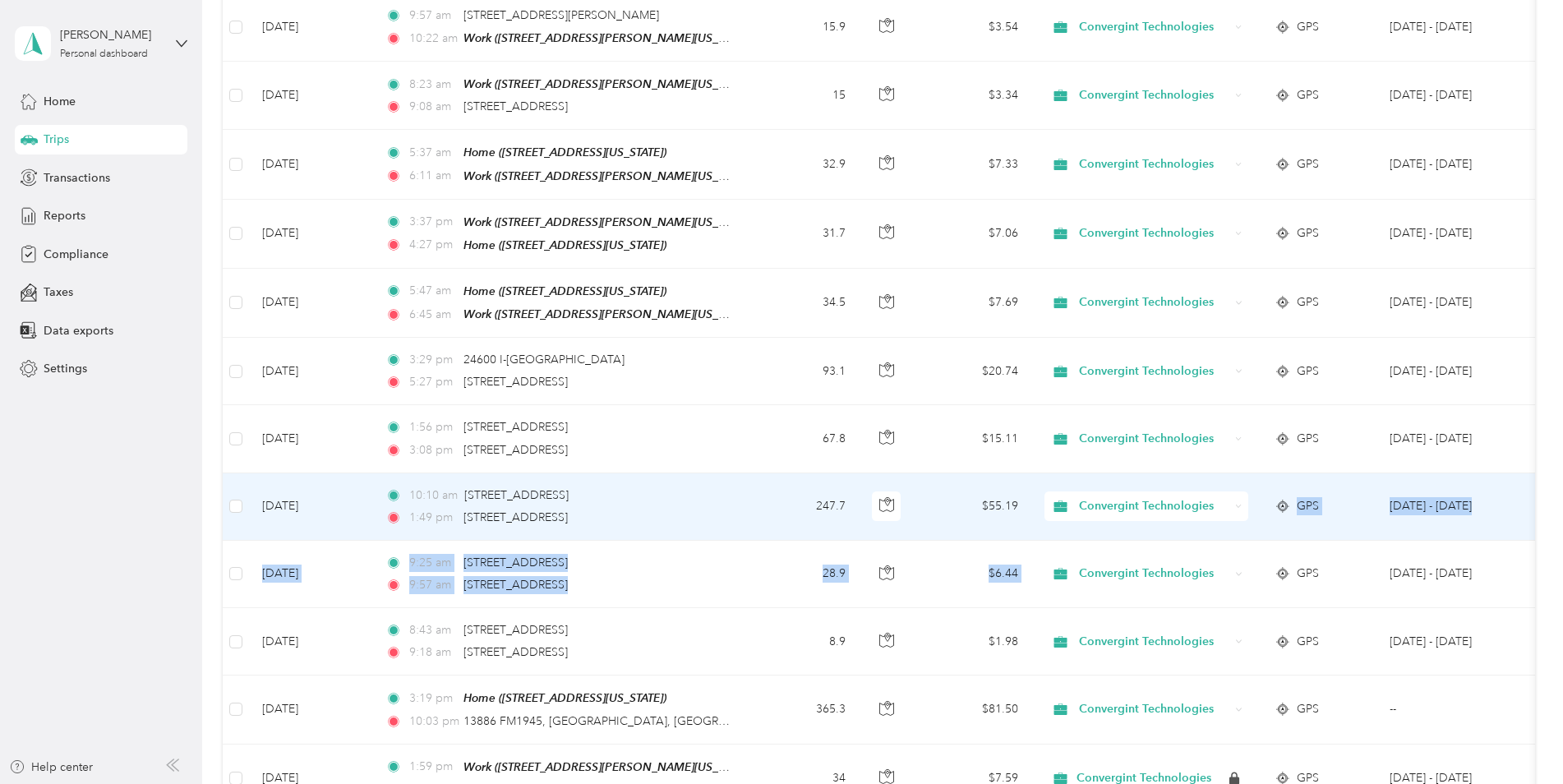
drag, startPoint x: 1180, startPoint y: 478, endPoint x: 1222, endPoint y: 419, distance: 72.4
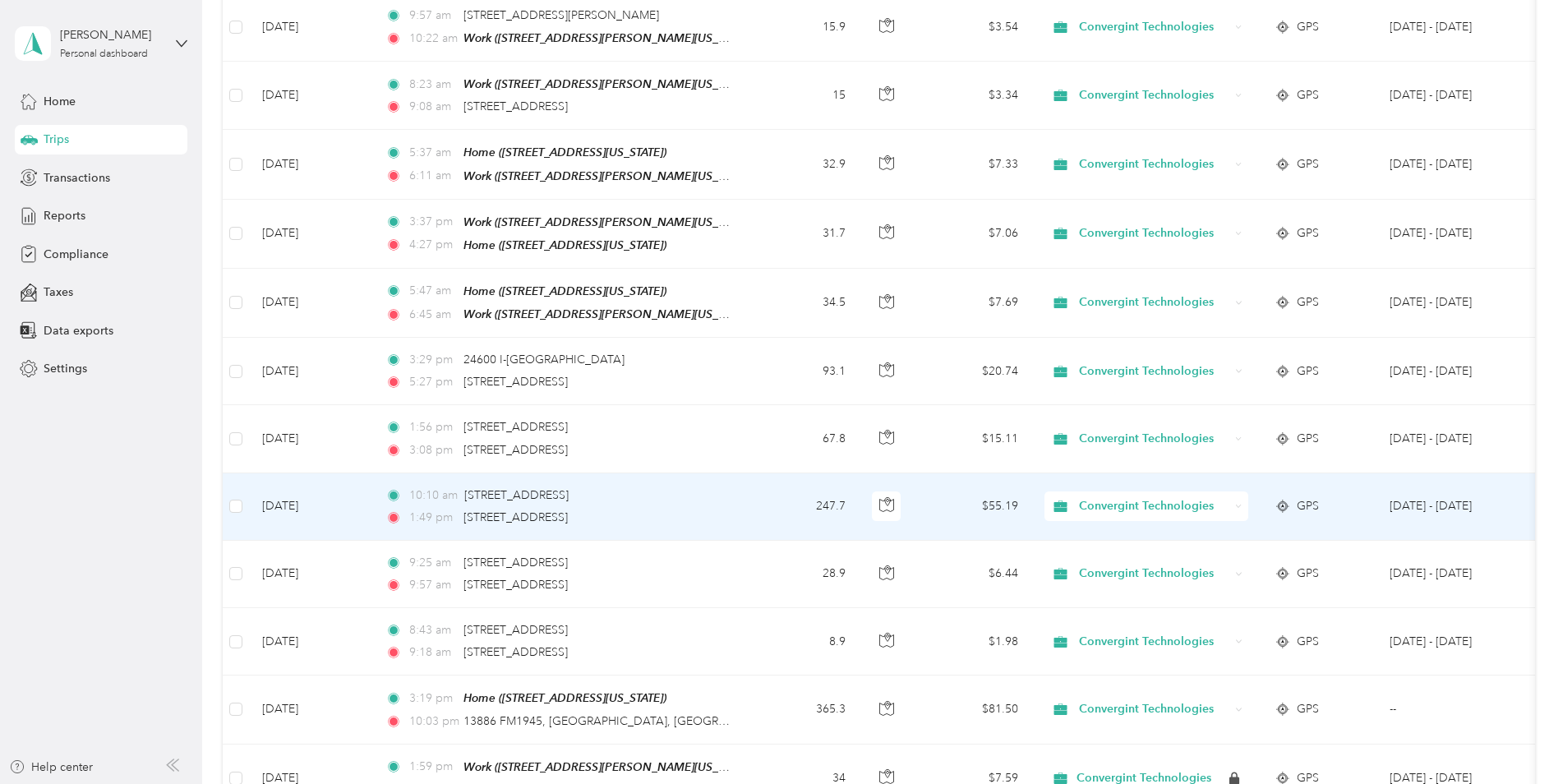
drag, startPoint x: 1222, startPoint y: 419, endPoint x: 1237, endPoint y: 415, distance: 15.5
click at [1237, 492] on div "Convergint Technologies" at bounding box center [1147, 506] width 204 height 29
click at [1141, 461] on span "Personal" at bounding box center [1162, 467] width 155 height 17
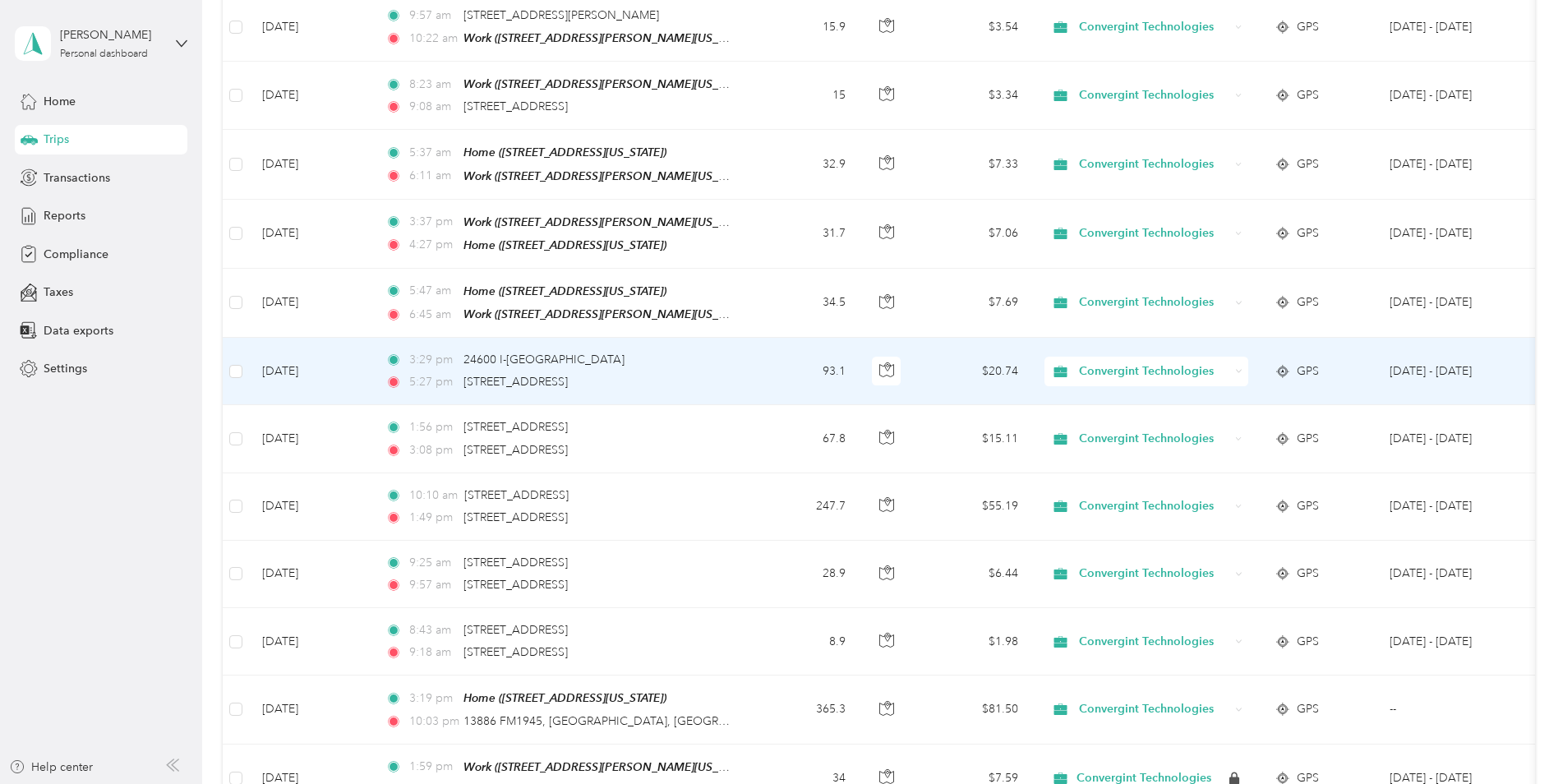
click at [1240, 368] on icon at bounding box center [1239, 371] width 7 height 7
click at [1177, 334] on li "Personal" at bounding box center [1148, 332] width 207 height 28
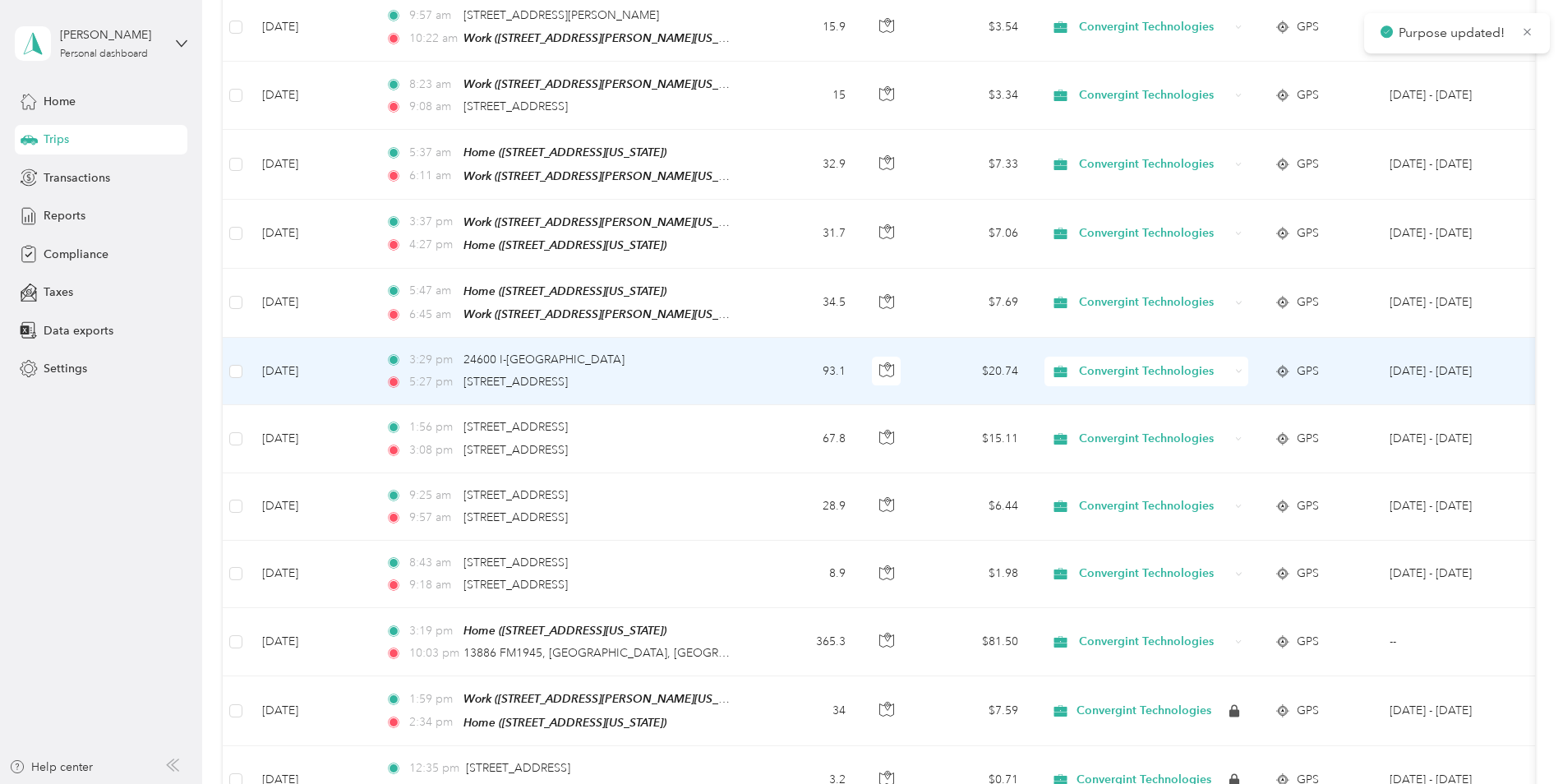
click at [1240, 369] on icon at bounding box center [1240, 370] width 5 height 3
click at [1144, 331] on span "Personal" at bounding box center [1162, 332] width 155 height 17
click at [1240, 368] on icon at bounding box center [1239, 371] width 7 height 7
click at [1131, 333] on span "Personal" at bounding box center [1162, 329] width 155 height 17
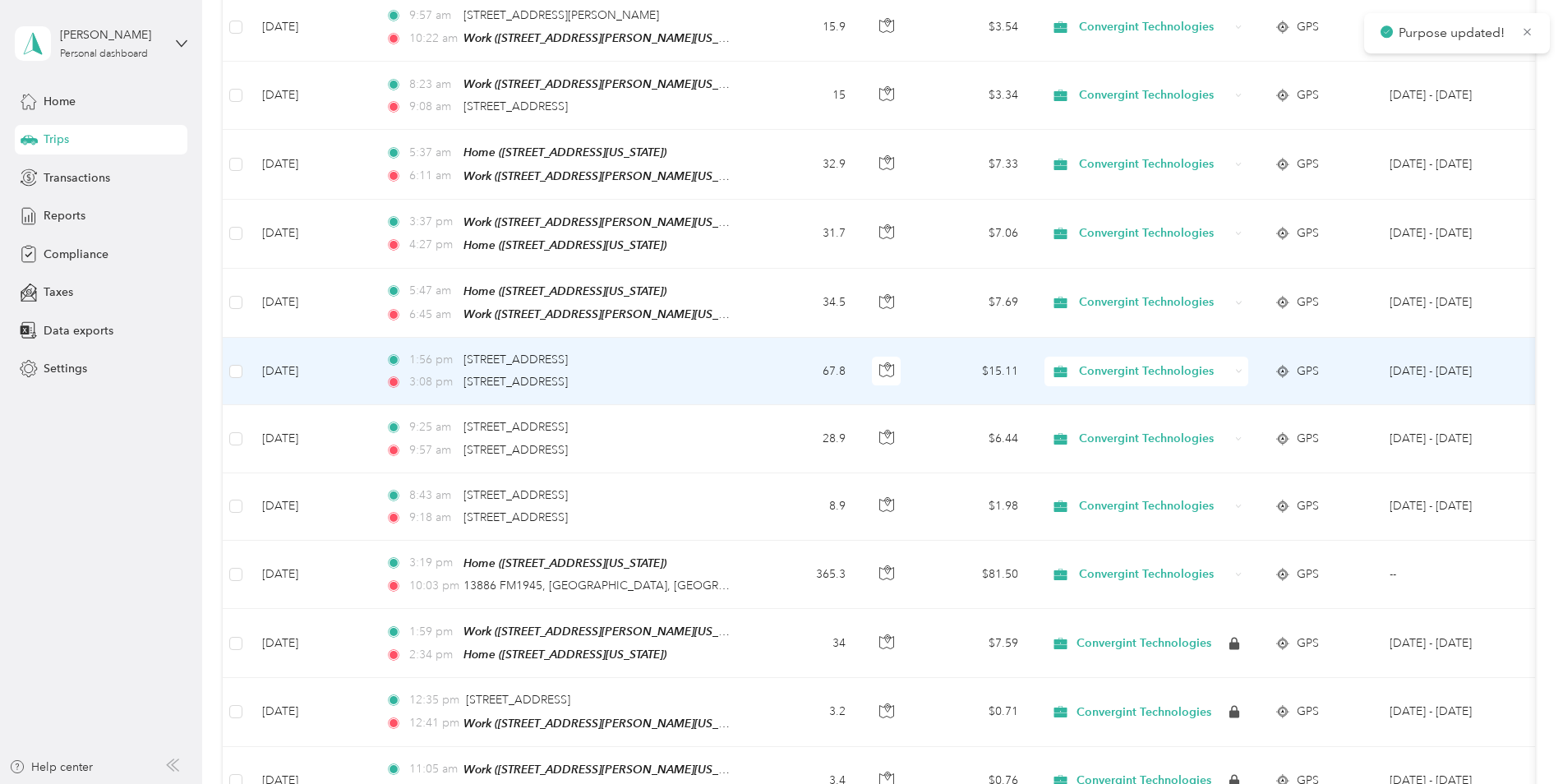
click at [1243, 357] on div "Convergint Technologies" at bounding box center [1147, 371] width 204 height 29
click at [1153, 333] on span "Personal" at bounding box center [1162, 332] width 155 height 17
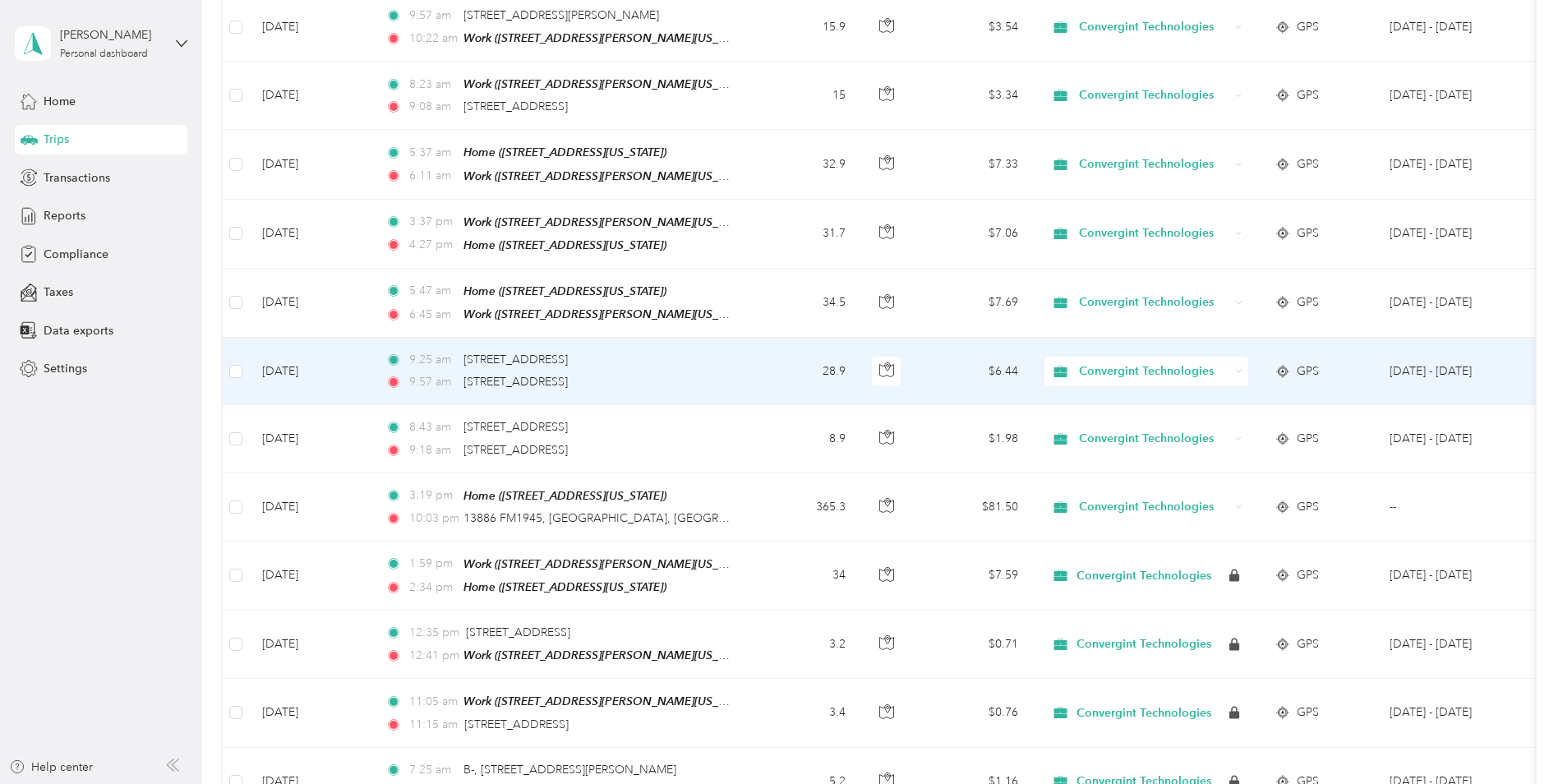
click at [1233, 357] on div "Convergint Technologies" at bounding box center [1147, 371] width 204 height 29
click at [1136, 327] on span "Personal" at bounding box center [1162, 330] width 155 height 17
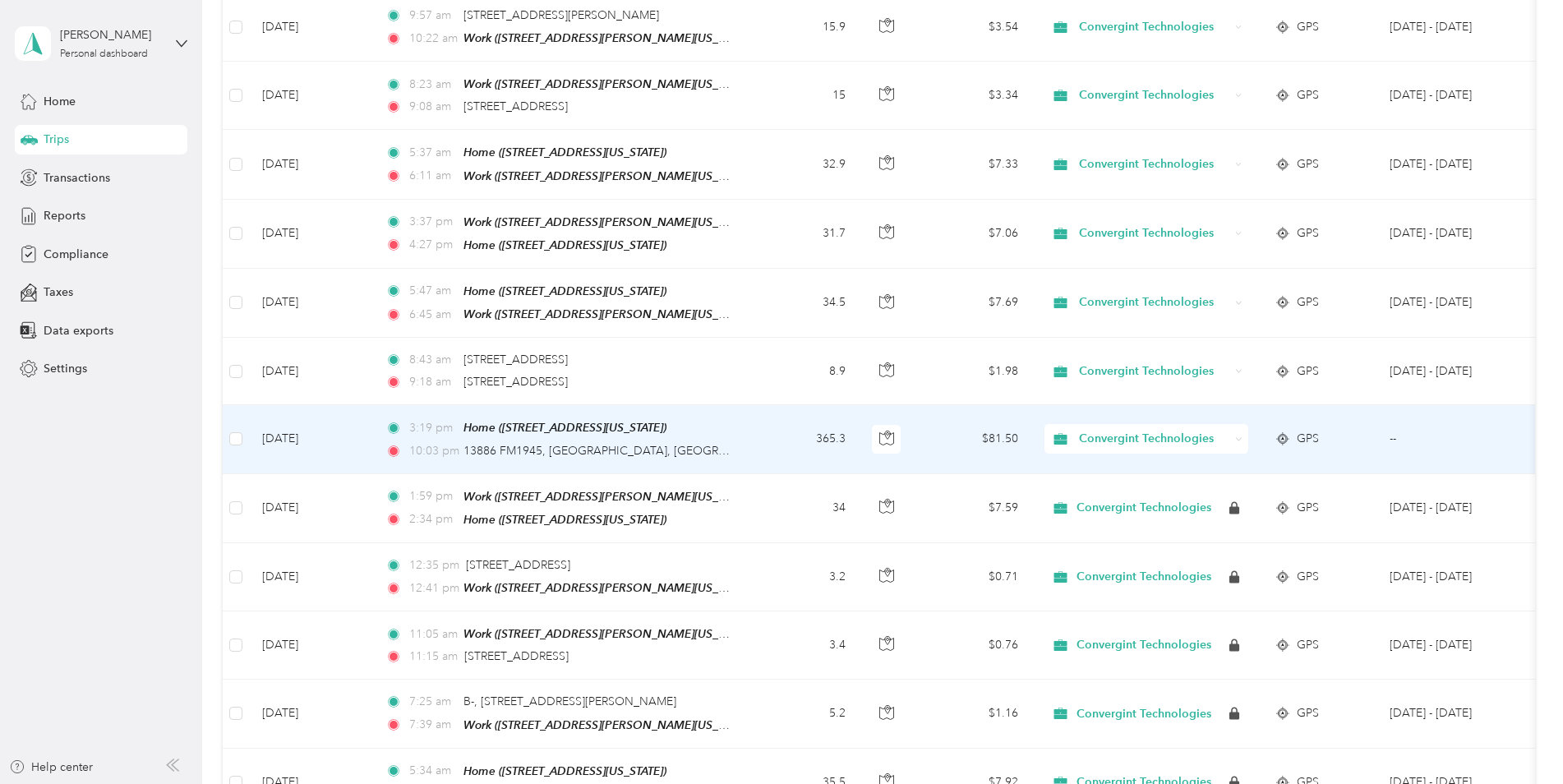
click at [1237, 436] on icon at bounding box center [1239, 439] width 7 height 7
click at [1150, 388] on li "Personal" at bounding box center [1148, 400] width 207 height 28
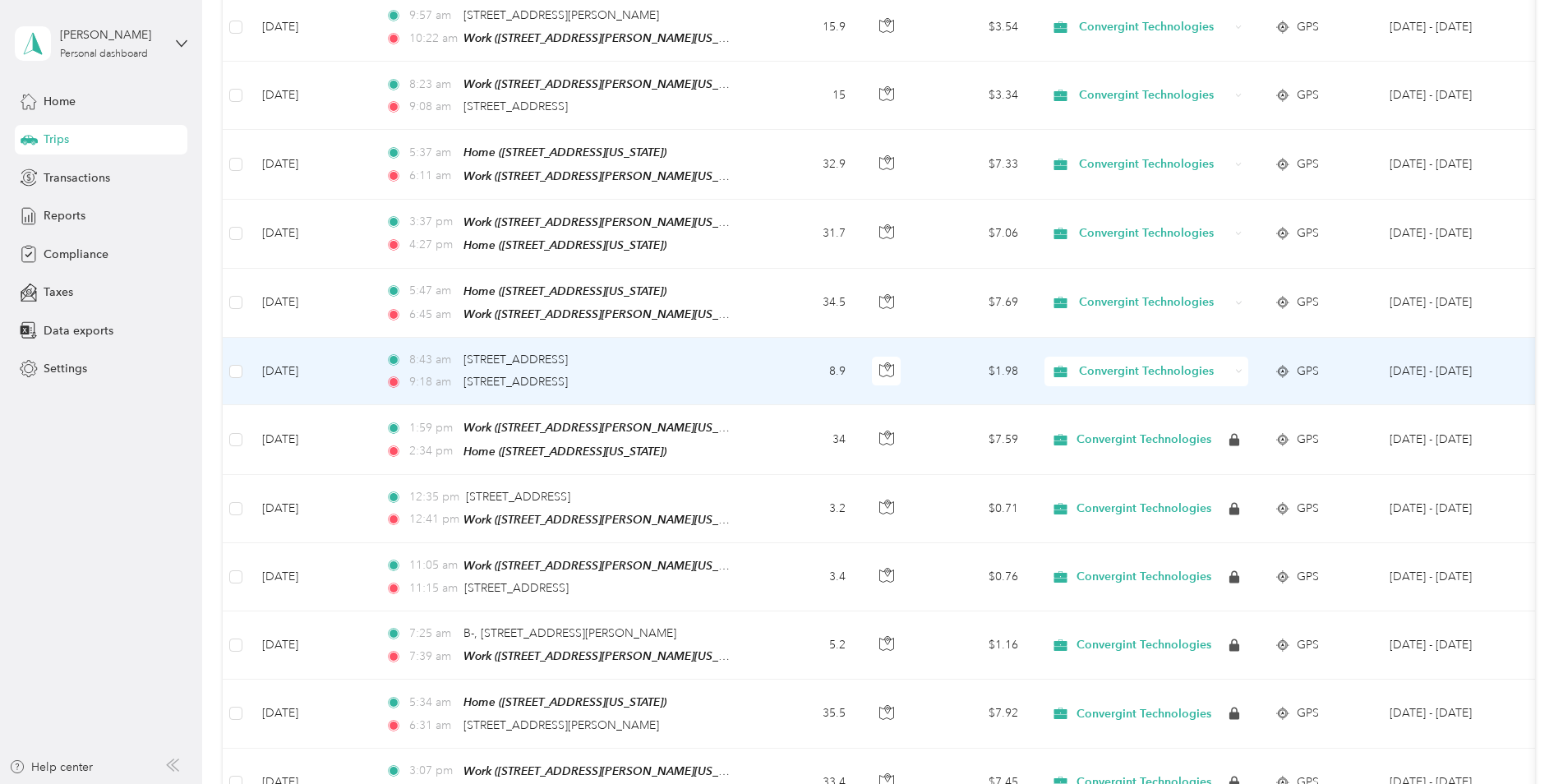
click at [1237, 368] on icon at bounding box center [1239, 371] width 7 height 7
click at [1144, 333] on span "Personal" at bounding box center [1162, 332] width 155 height 17
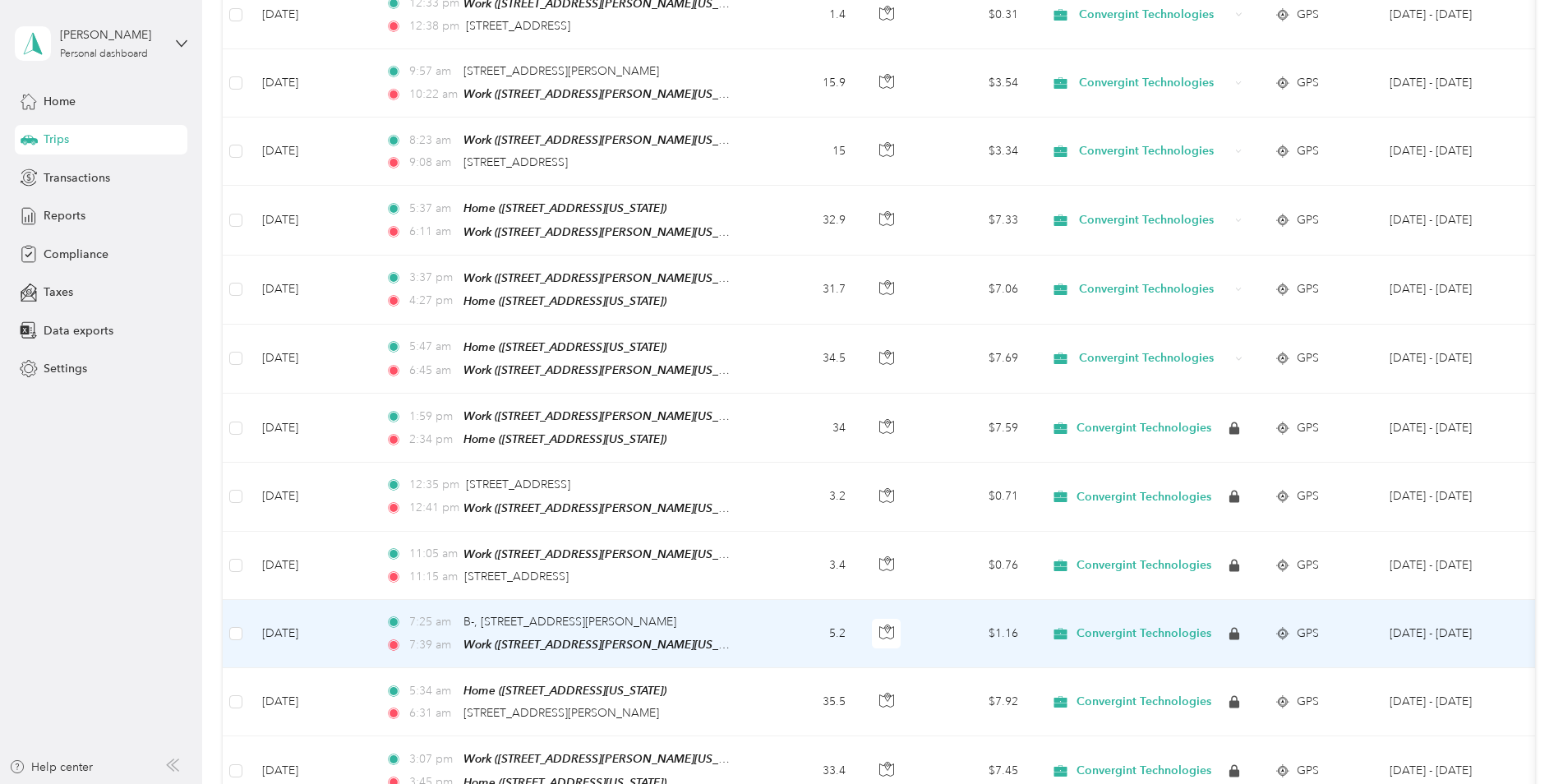
scroll to position [6711, 0]
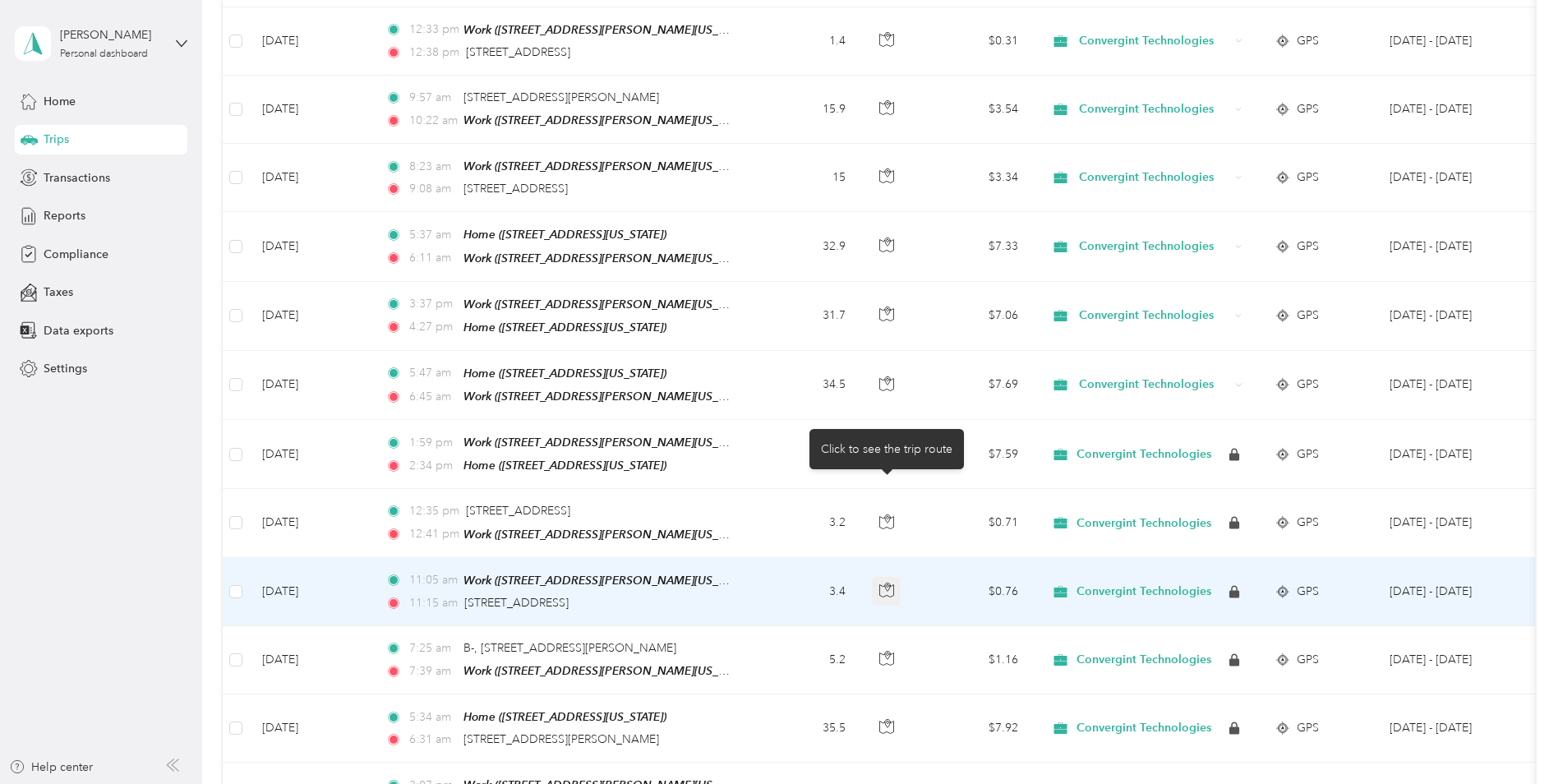
click at [889, 583] on icon "button" at bounding box center [887, 586] width 5 height 8
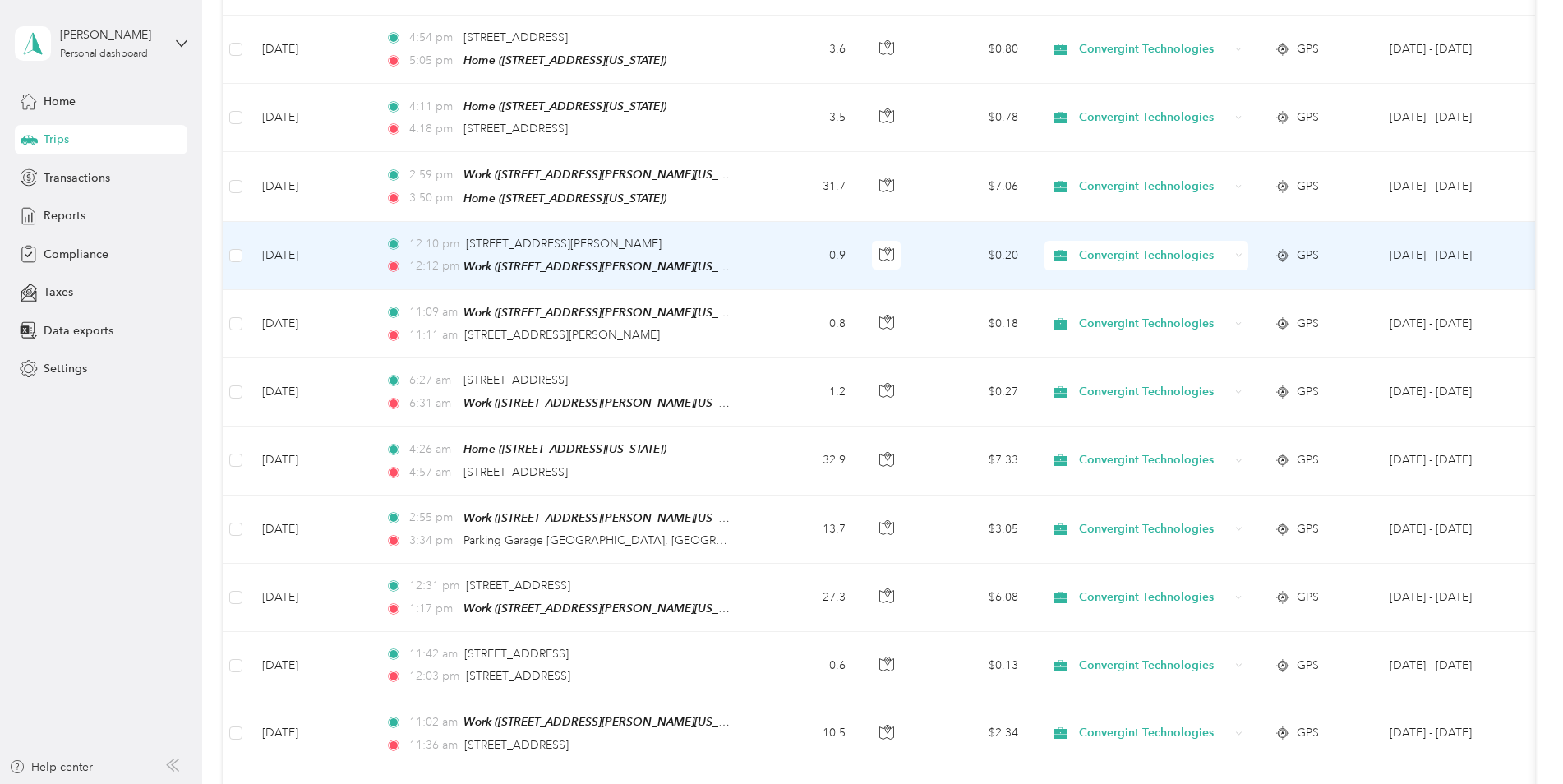
scroll to position [5397, 0]
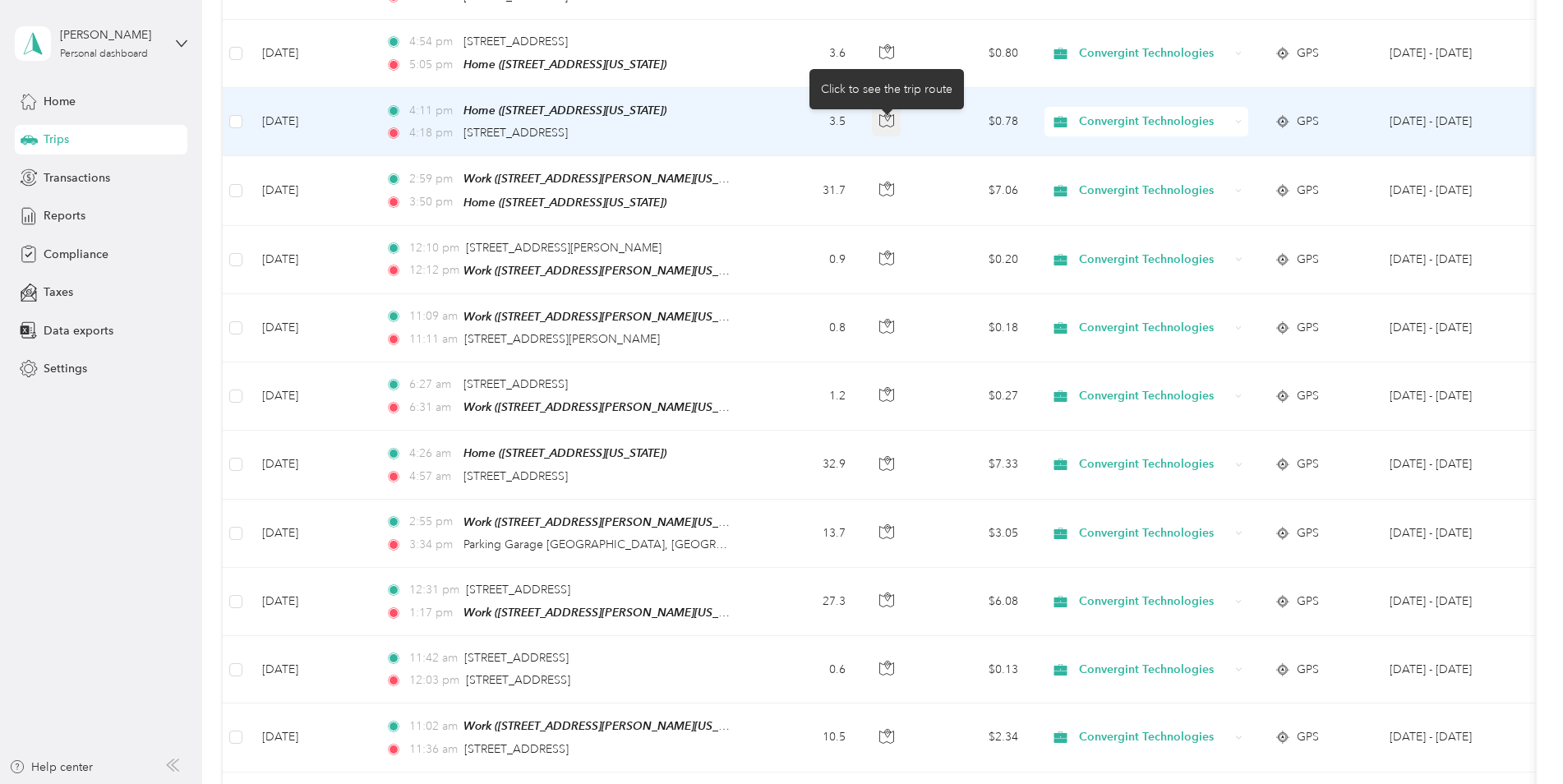
click at [883, 115] on icon "button" at bounding box center [886, 121] width 14 height 12
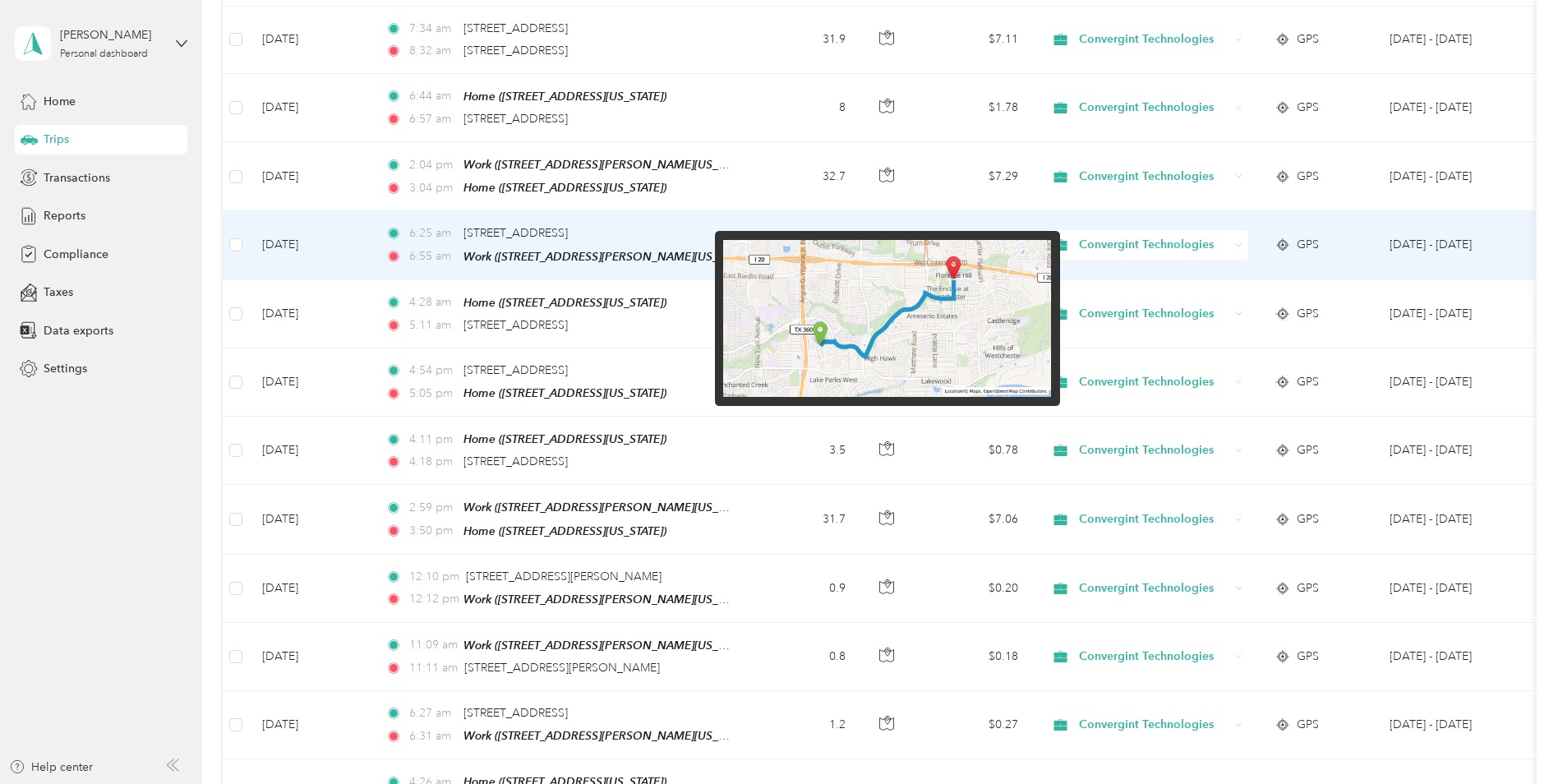
scroll to position [4986, 0]
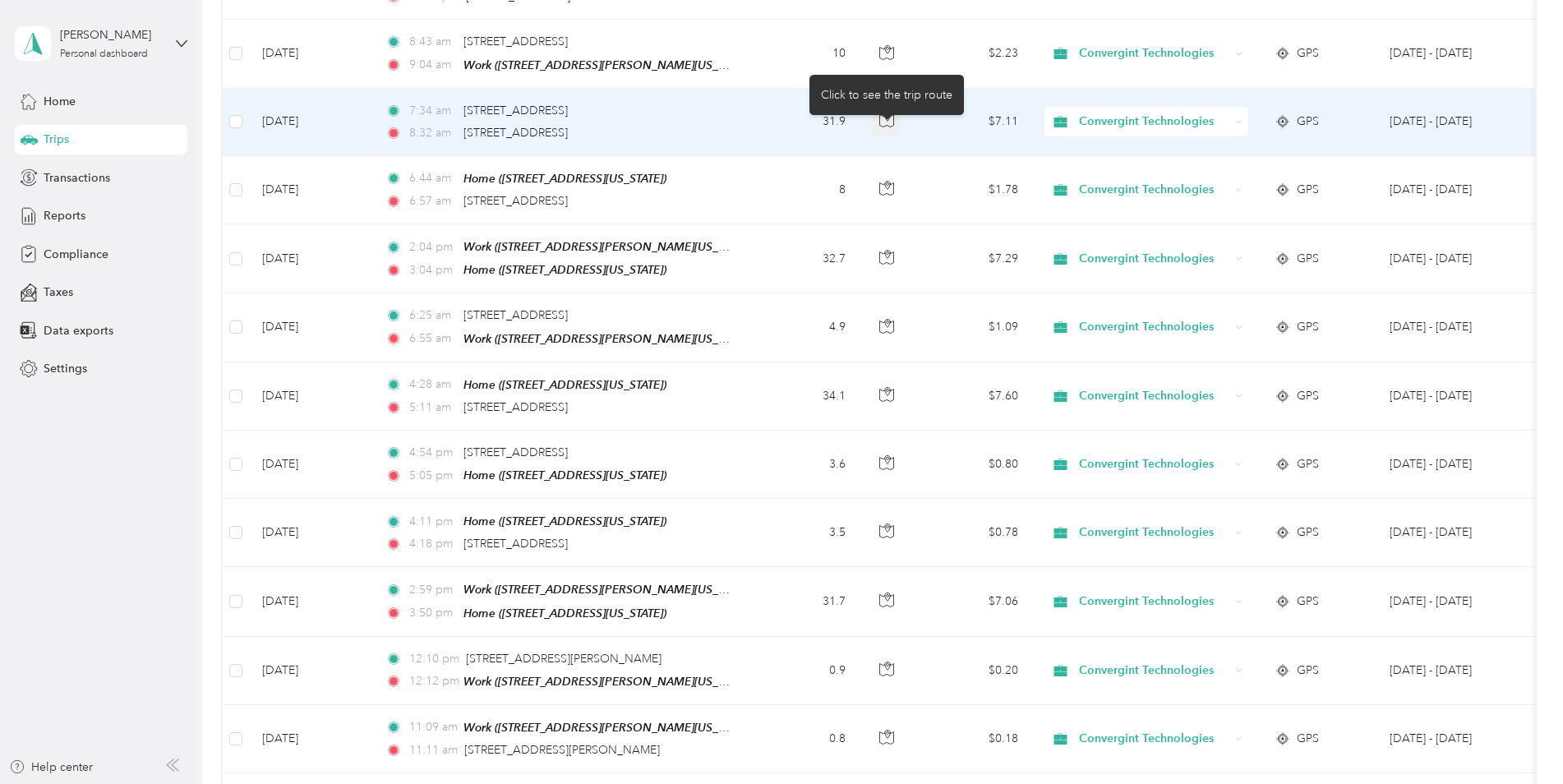
click at [889, 113] on icon "button" at bounding box center [886, 120] width 15 height 15
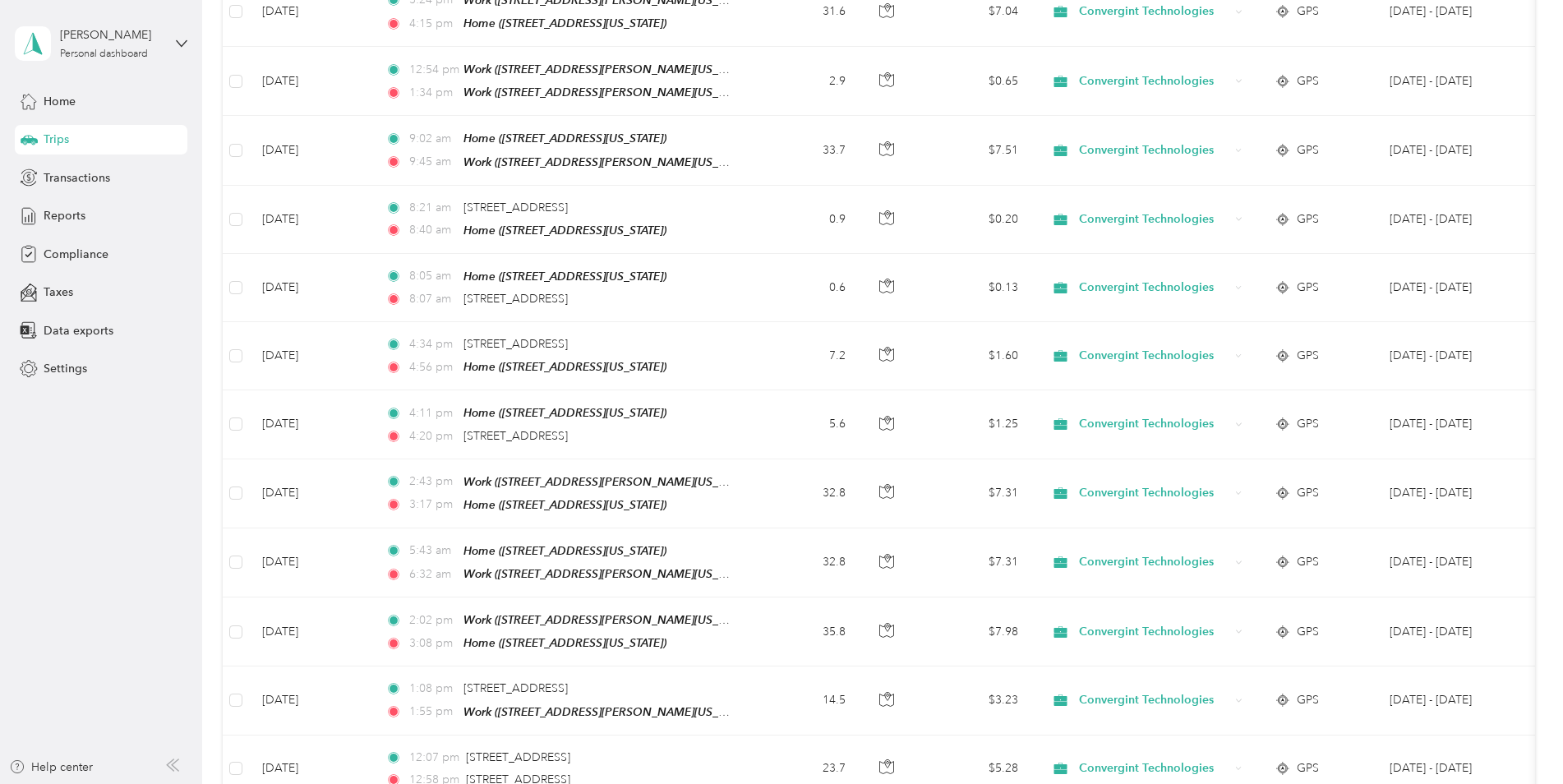
scroll to position [3761, 0]
